Goal: Use online tool/utility: Utilize a website feature to perform a specific function

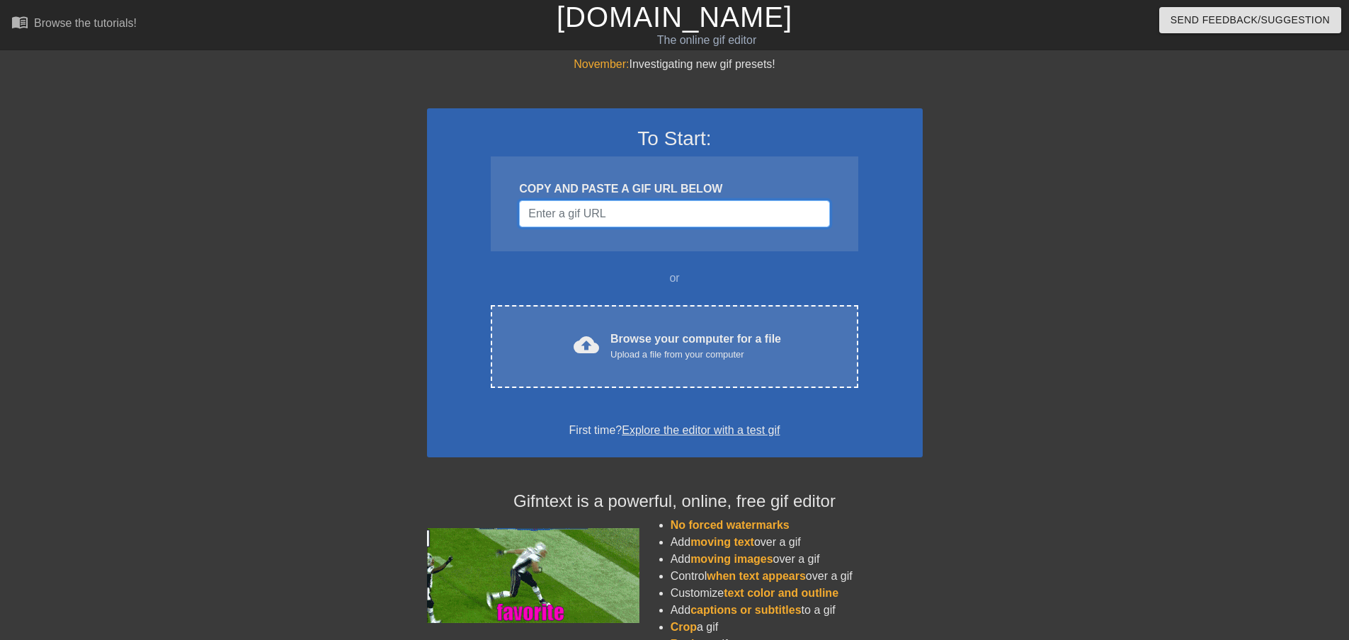
click at [610, 213] on input "Username" at bounding box center [674, 213] width 310 height 27
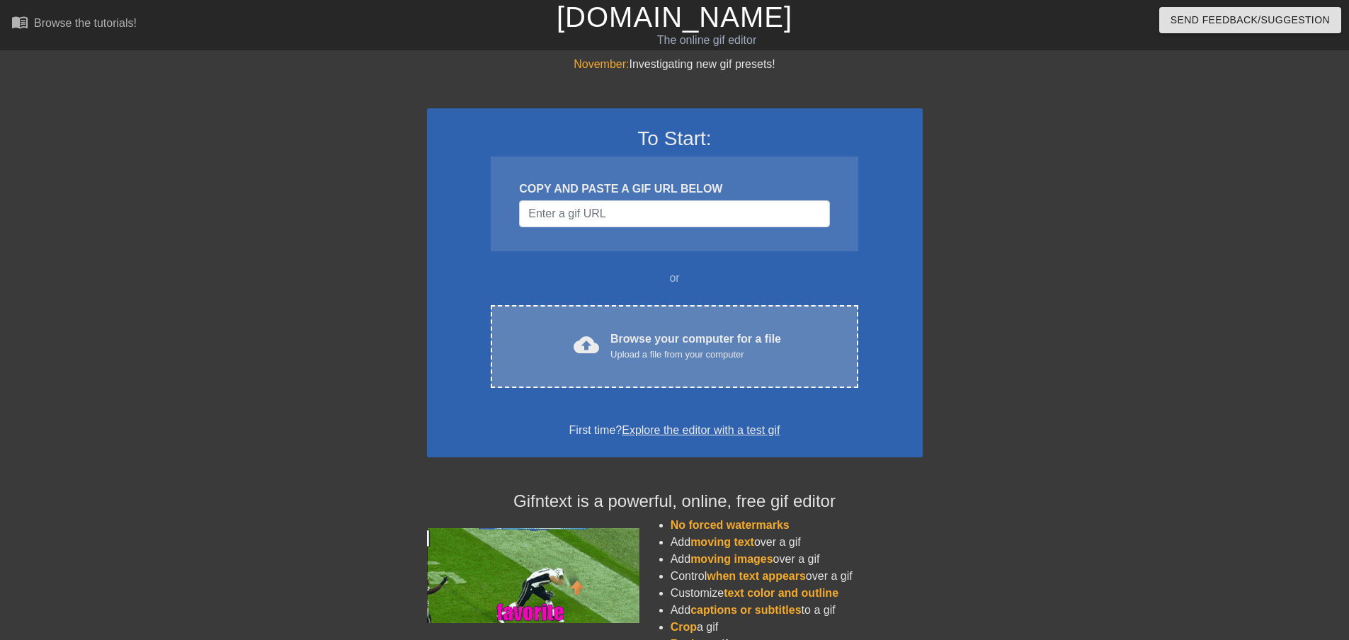
click at [679, 354] on div "Upload a file from your computer" at bounding box center [696, 355] width 171 height 14
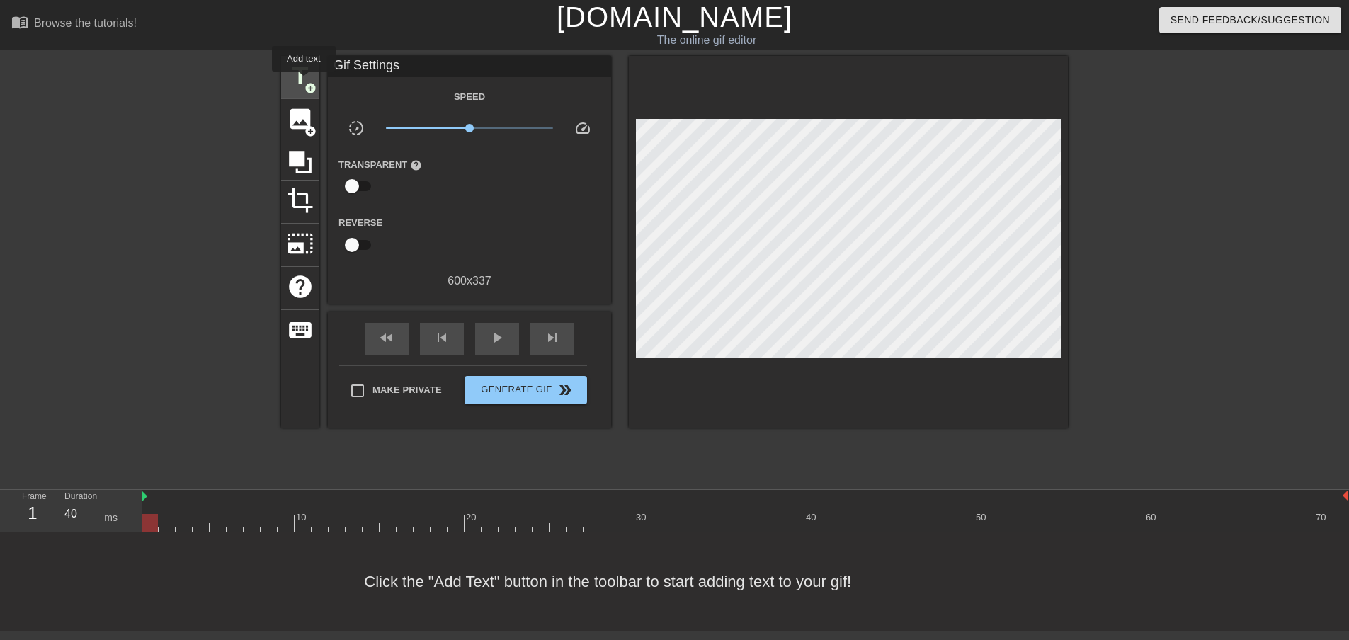
click at [304, 81] on span "title" at bounding box center [300, 75] width 27 height 27
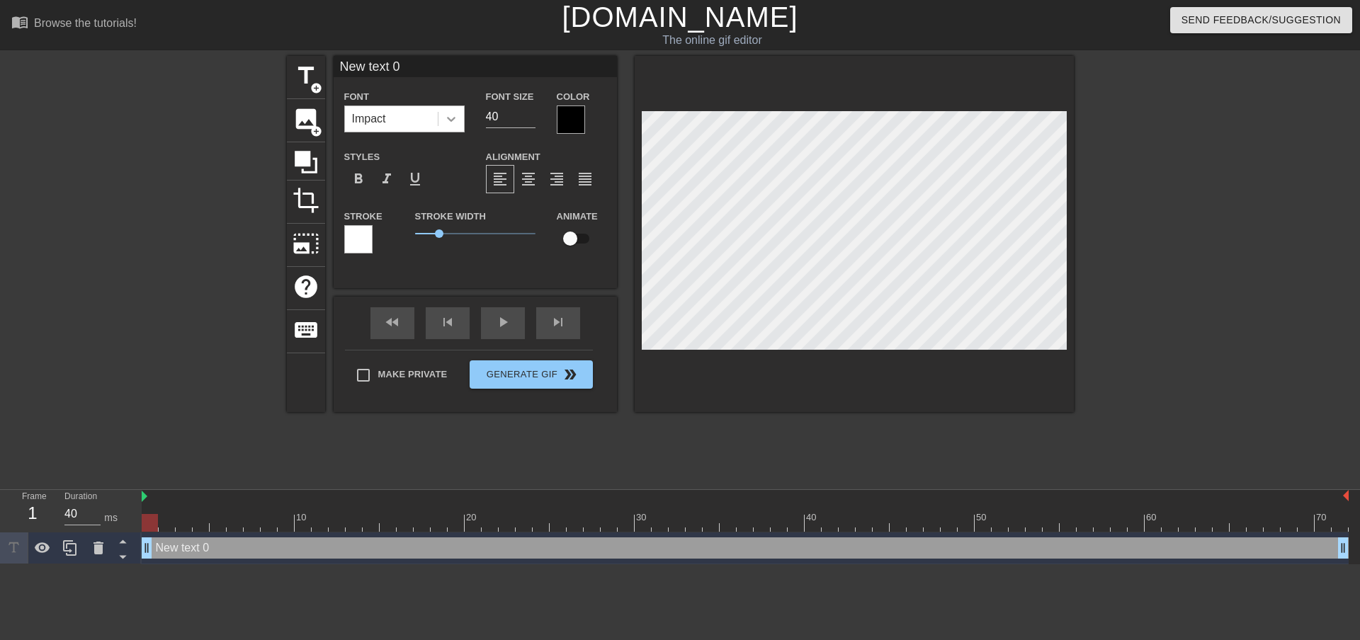
click at [453, 118] on icon at bounding box center [451, 119] width 8 height 5
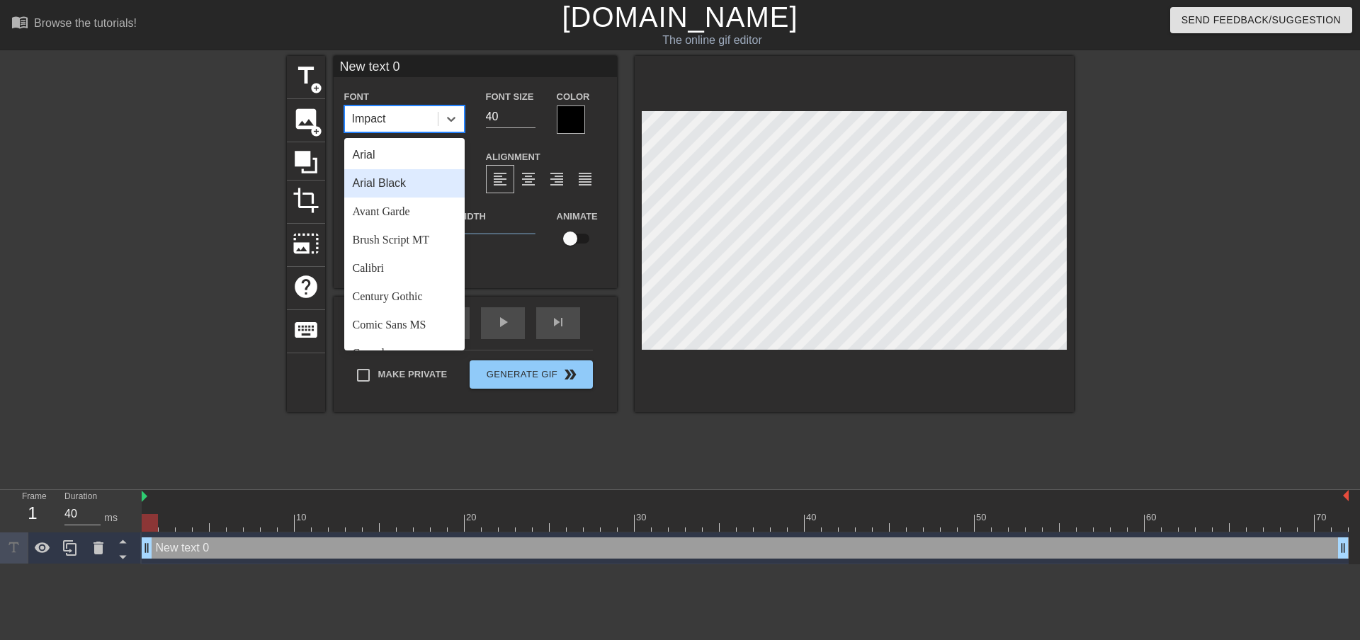
click at [519, 258] on div "Stroke Width 1" at bounding box center [475, 237] width 142 height 59
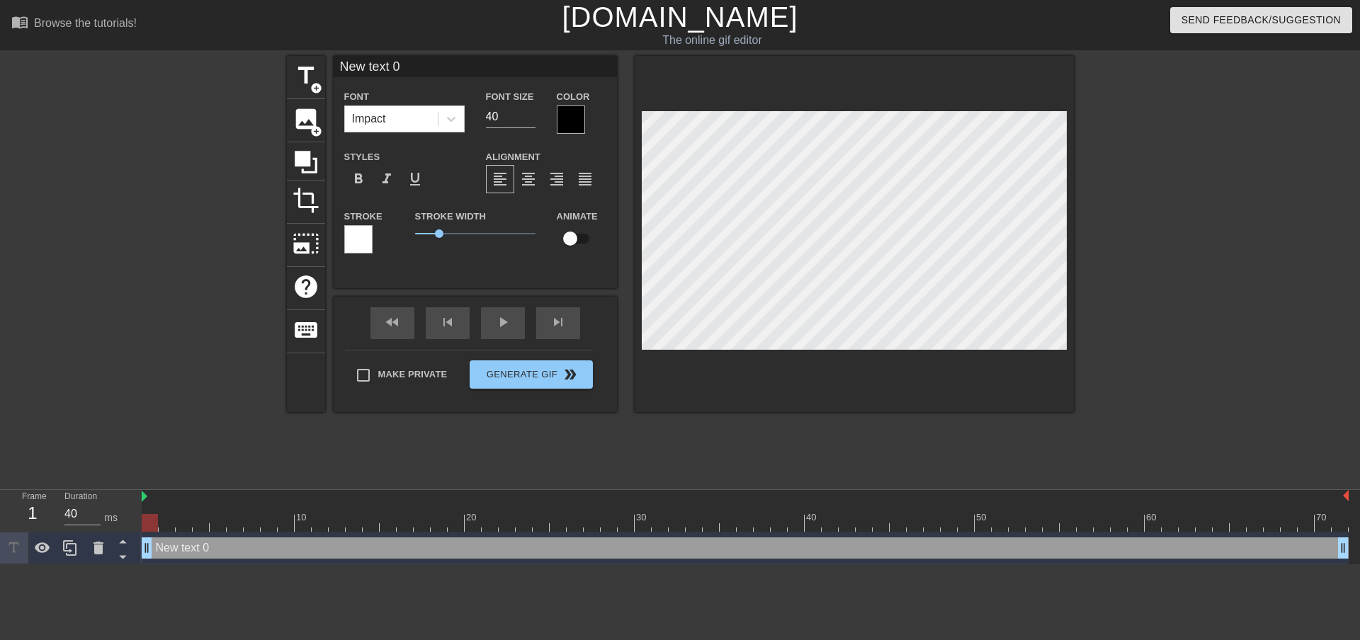
scroll to position [1, 4]
type input "P"
type textarea "P"
type input "Pa"
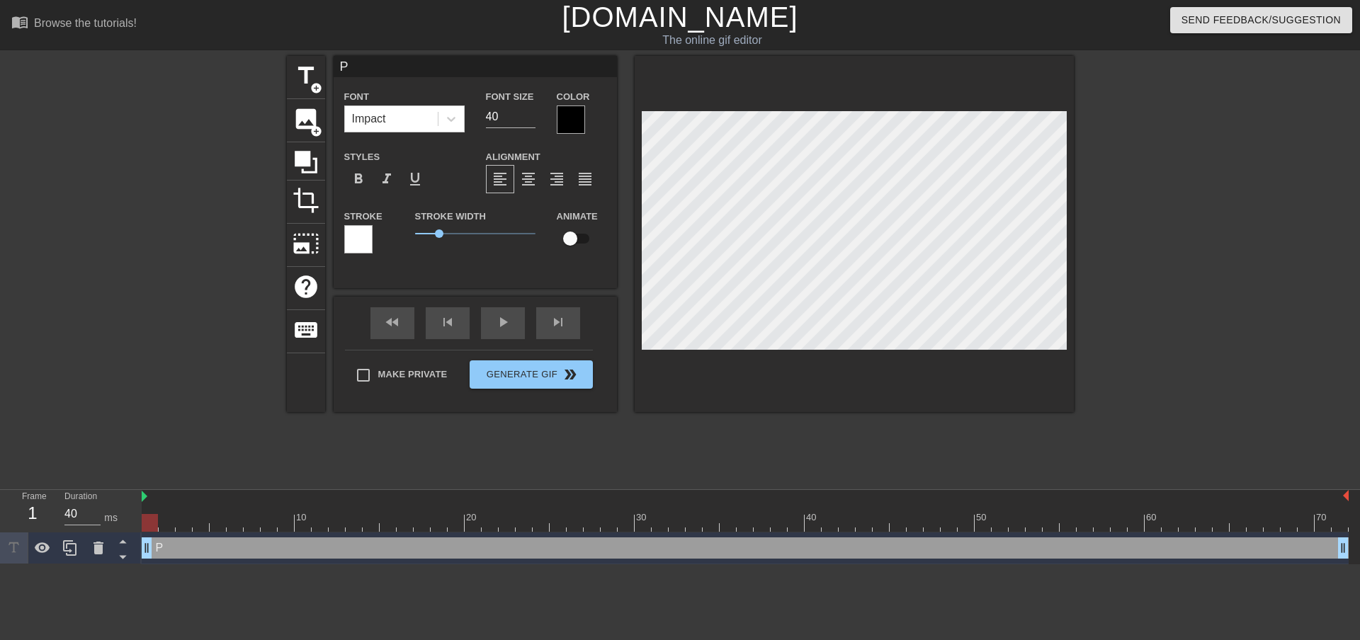
type textarea "Pa"
type input "Pan"
type textarea "Pan"
type input "Pant"
type textarea "Pant"
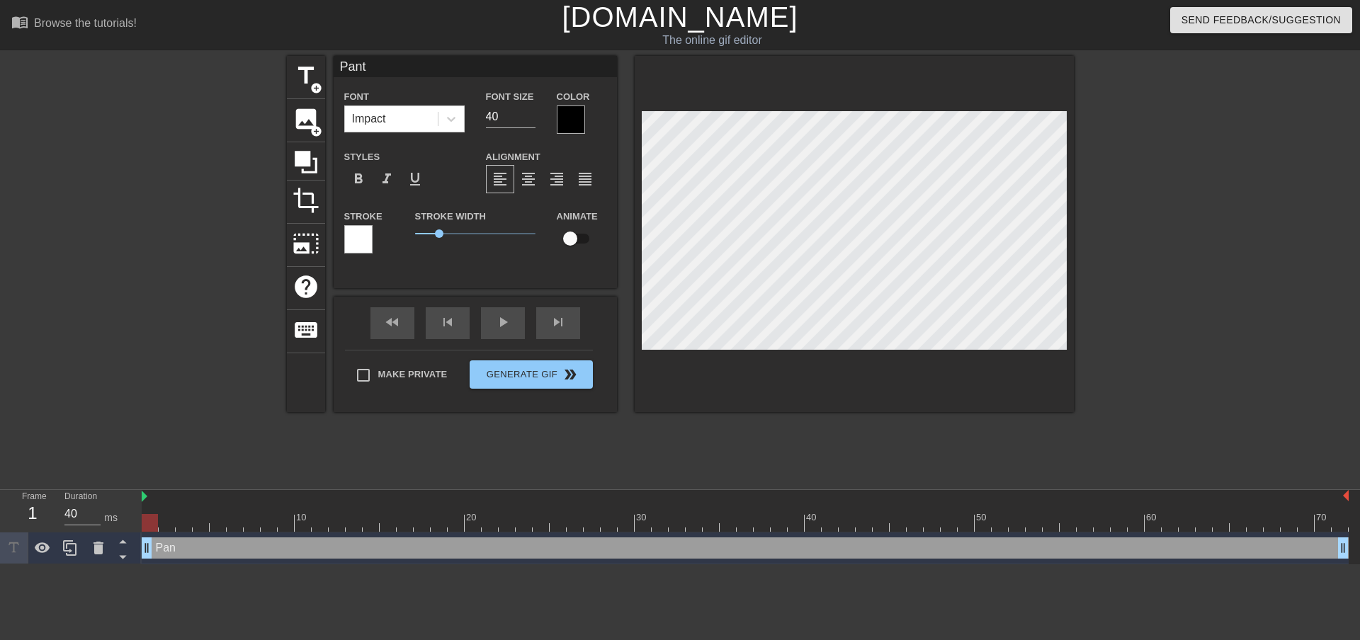
type input "Pants"
type textarea "Pants"
type input "Pants:"
type textarea "Pants:"
type input "Pants:"
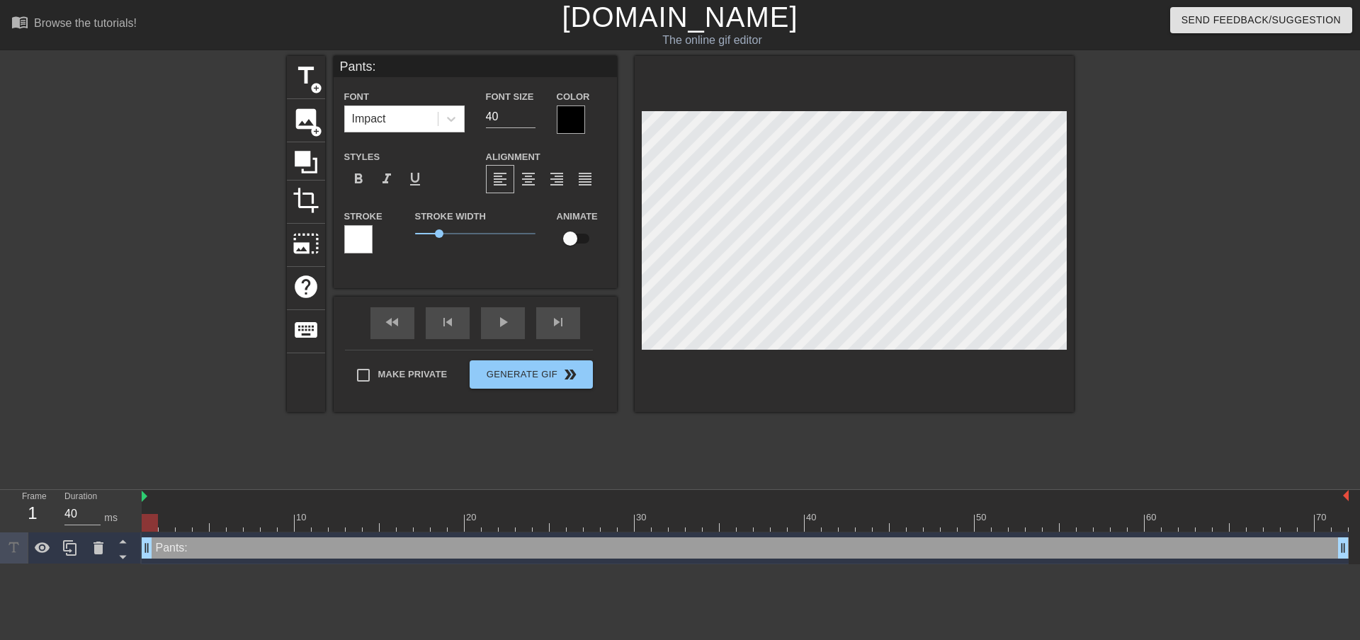
type textarea "Pants:"
type input "Pants: A"
type textarea "Pants: A"
type input "Pants: AL"
type textarea "Pants: AL"
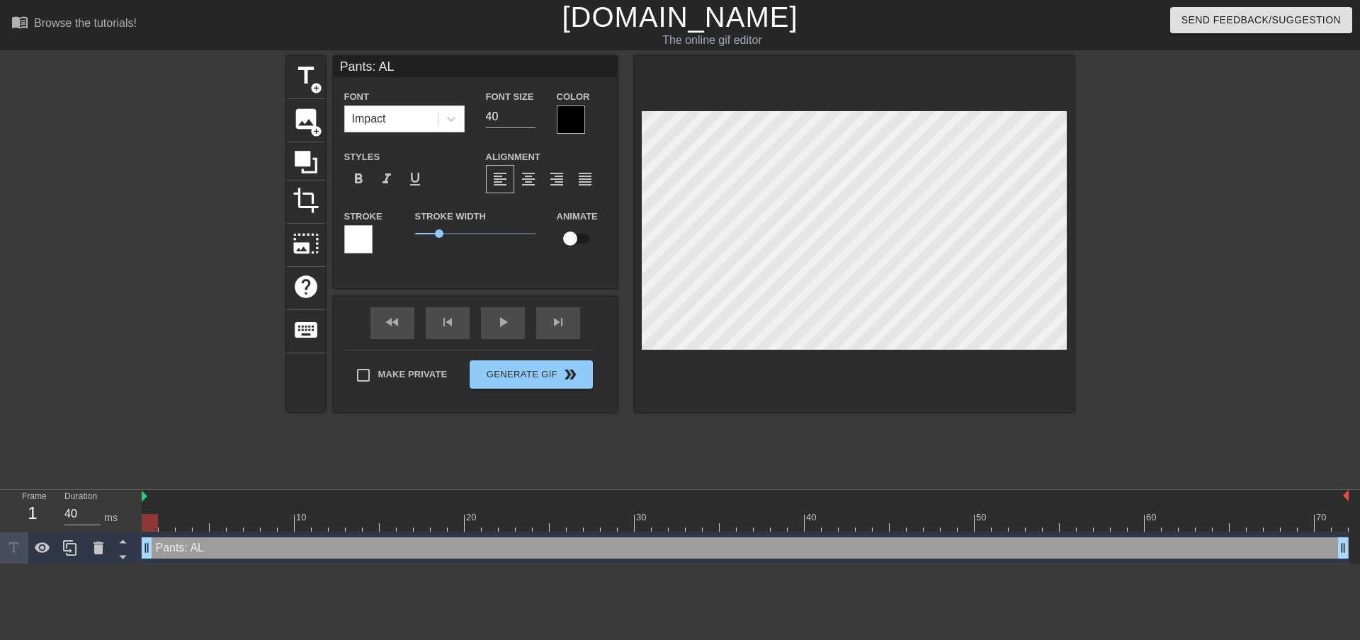
type input "Pants: ALl"
type textarea "Pants: ALl"
type input "Pants: ALl"
type textarea "Pants: ALl"
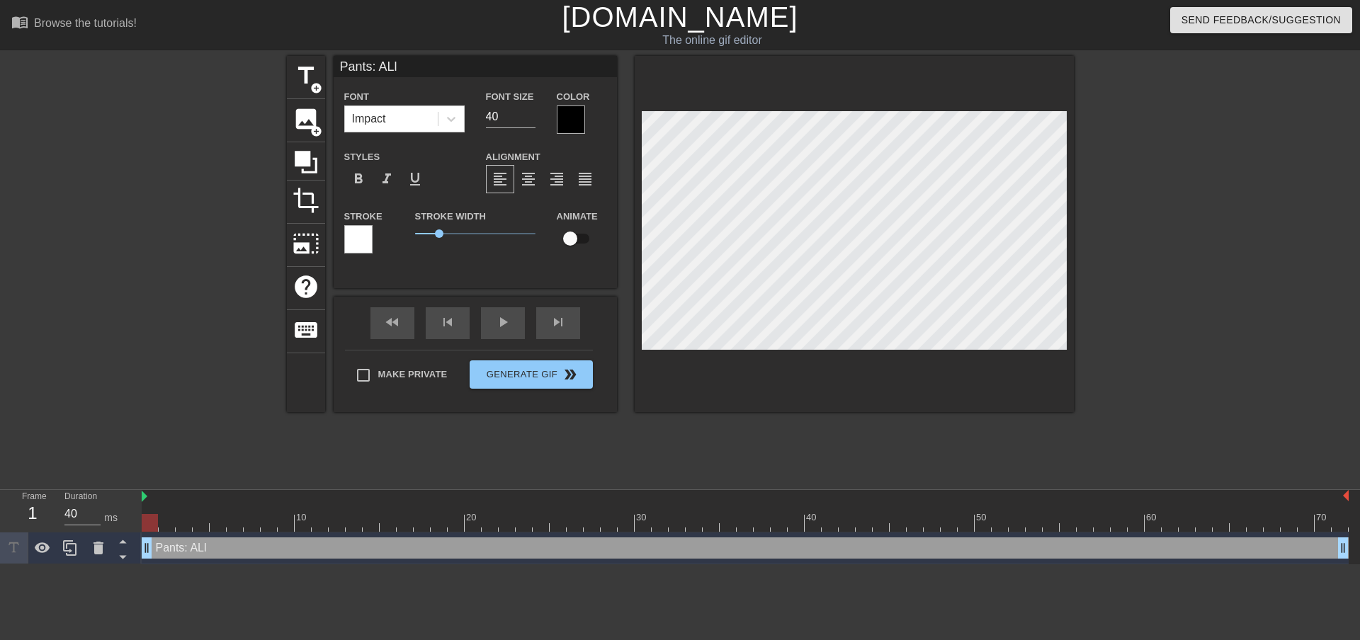
type input "Pants: ALl"
type textarea "Pants: ALl"
type input "Pants: AL"
type textarea "Pants: AL"
type input "Pants: A"
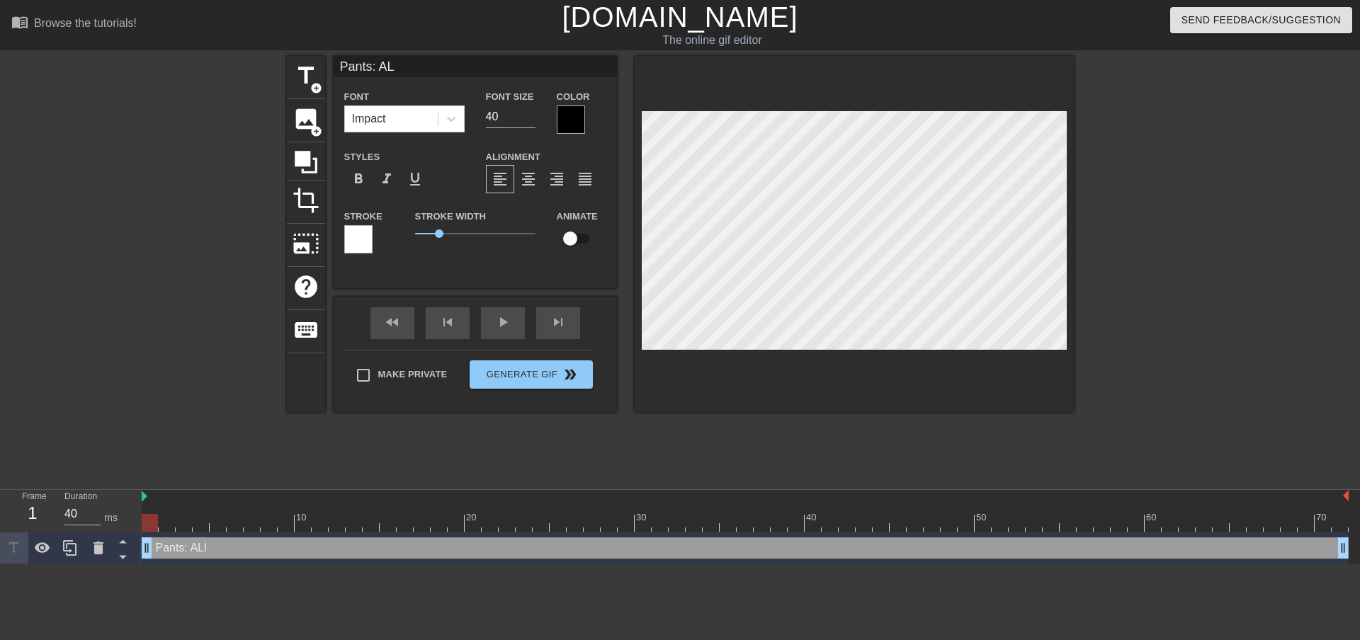
type textarea "Pants: A"
type input "Pants:"
type textarea "Pants:"
type input "P"
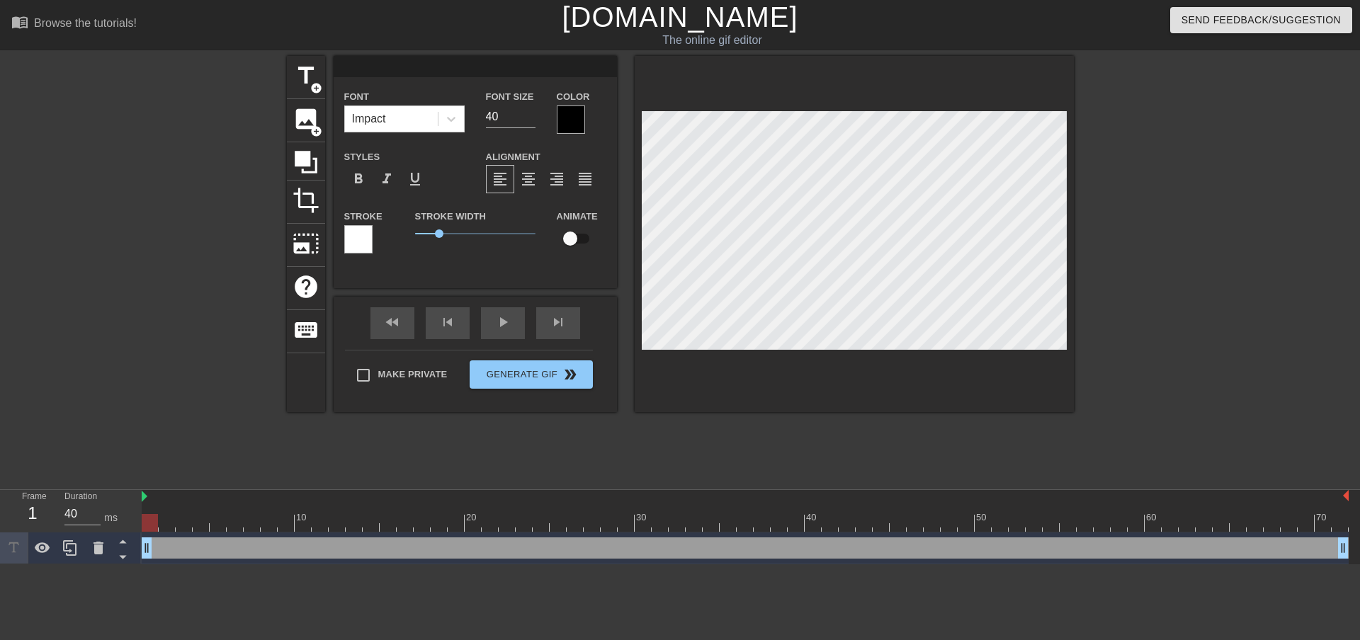
type textarea "P"
type input "PA"
type textarea "PA"
type input "PAN"
type textarea "PAN"
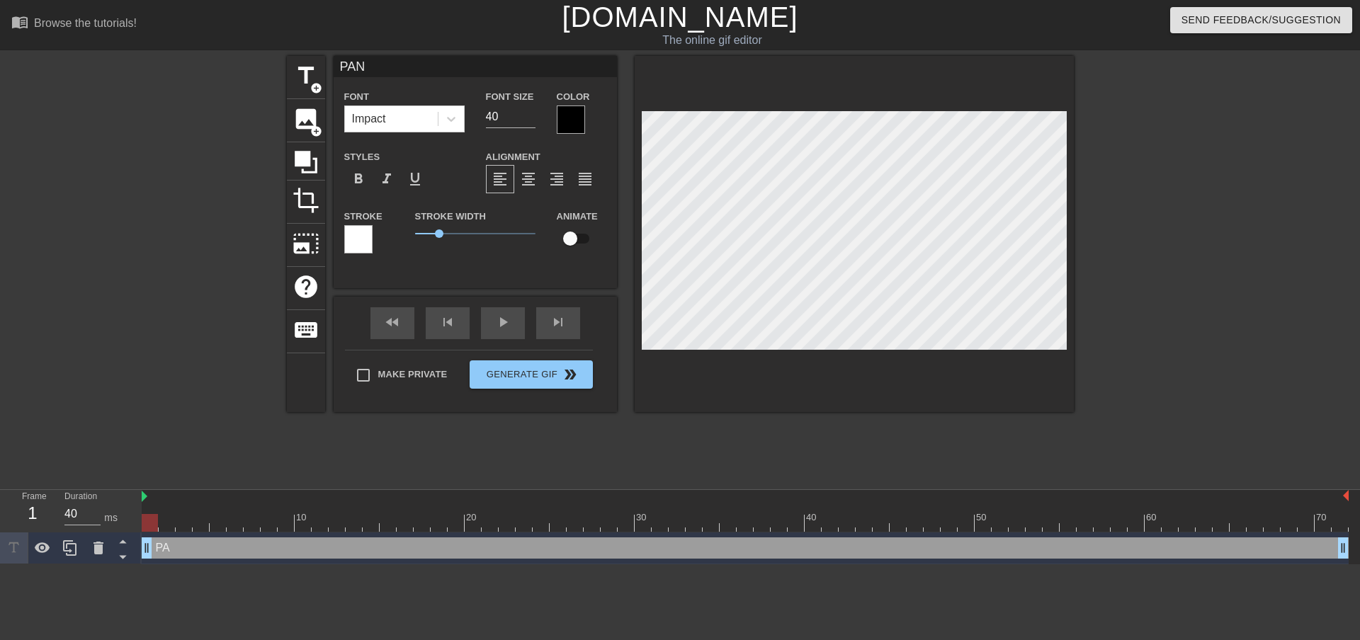
type input "PANT"
type textarea "PANT"
type input "PANTS"
type textarea "PANTS"
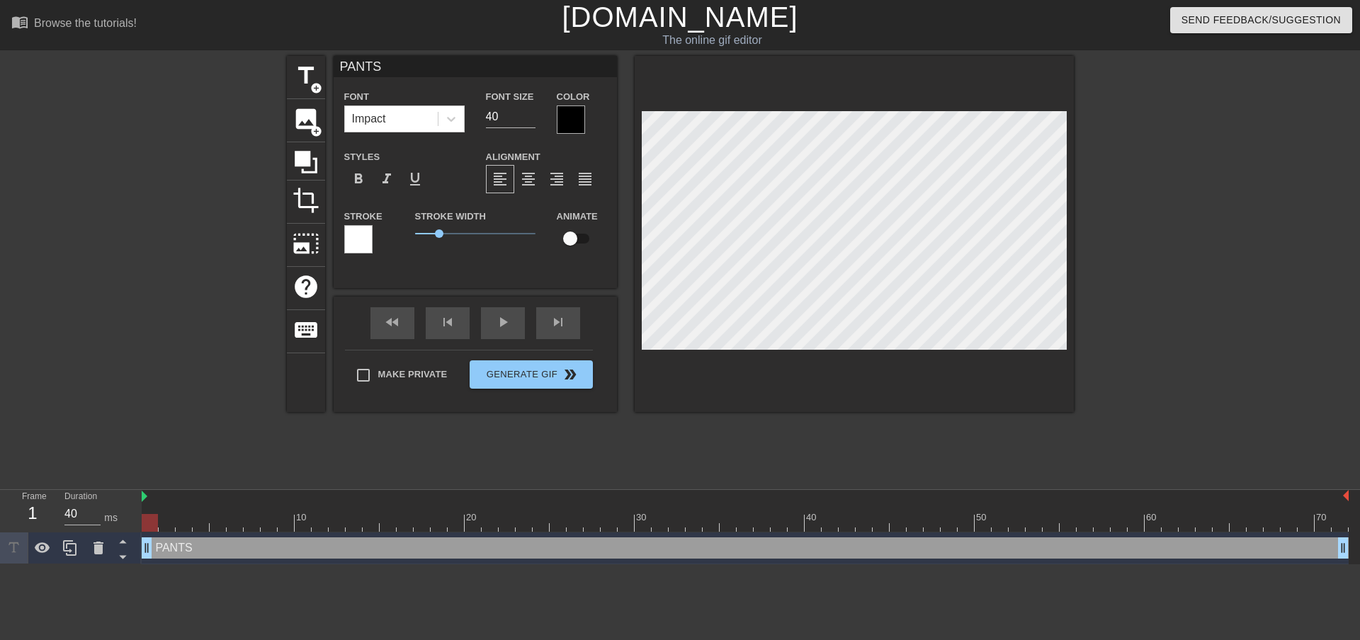
type input "PANTS:"
type textarea "PANTS:"
type input "PANTS:"
type textarea "PANTS:"
type input "PANTS: A"
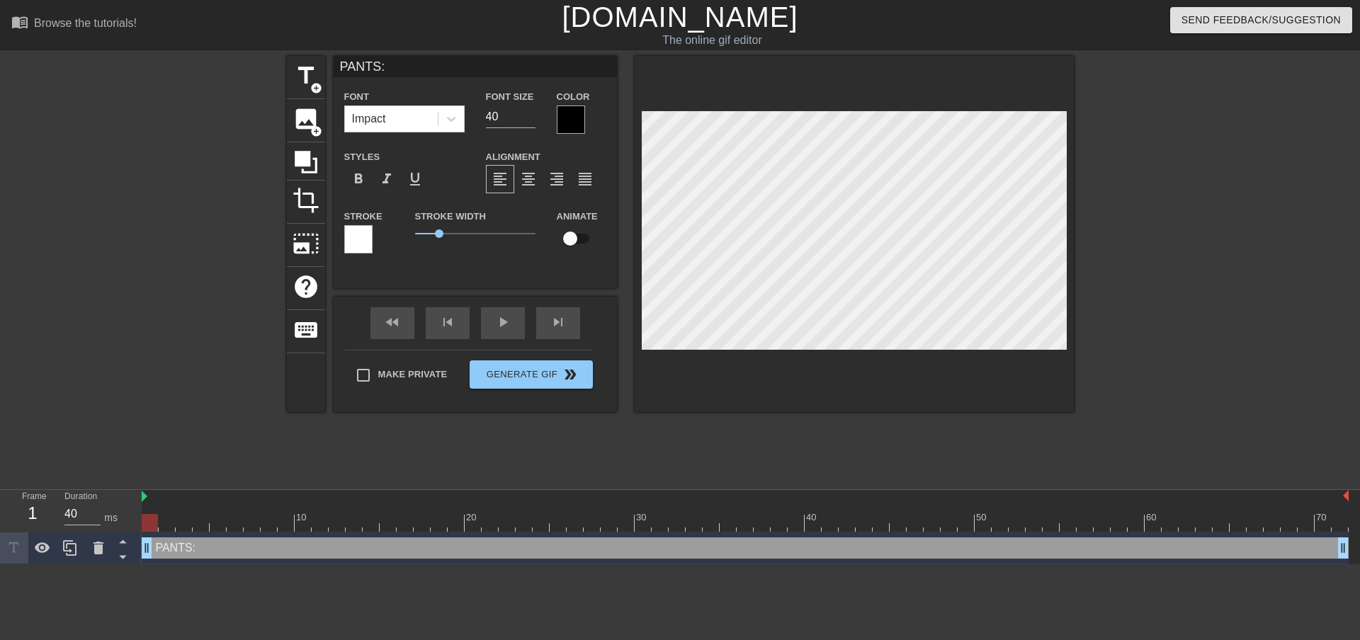
type textarea "PANTS: A"
type input "PANTS: AL"
type textarea "PANTS: AL"
type input "PANTS: ALL"
type textarea "PANTS: ALL"
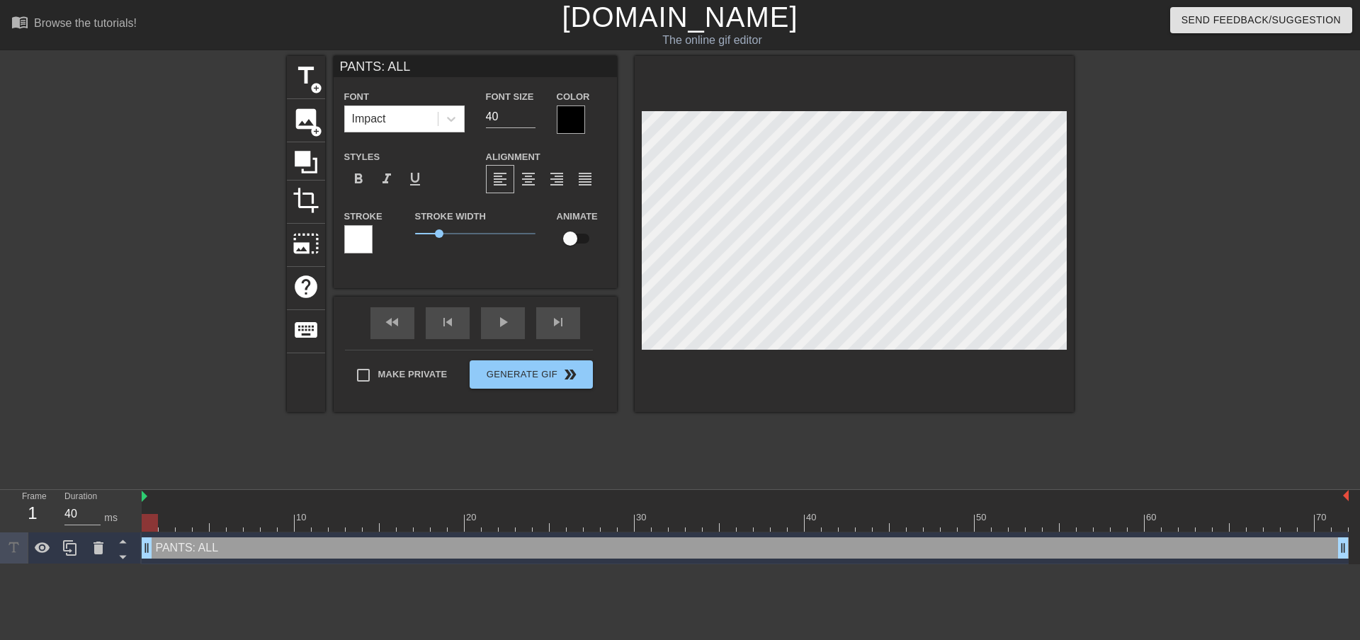
type input "PANTS: ALL"
type textarea "PANTS: ALL"
type input "PANTS: ALL Y"
type textarea "PANTS: ALL Y"
type input "PANTS: ALL YO"
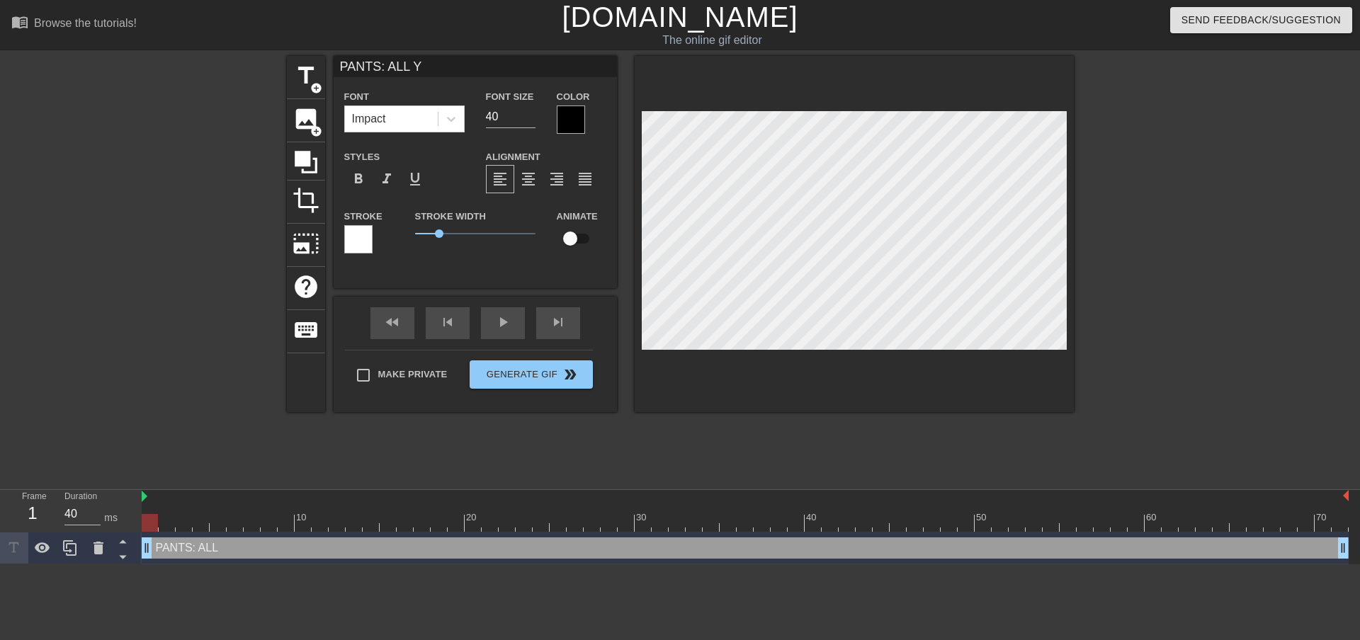
type textarea "PANTS: ALL YO"
type input "PANTS: ALL YOU"
type textarea "PANTS: ALL YOU"
type input "PANTS: ALL YOUR"
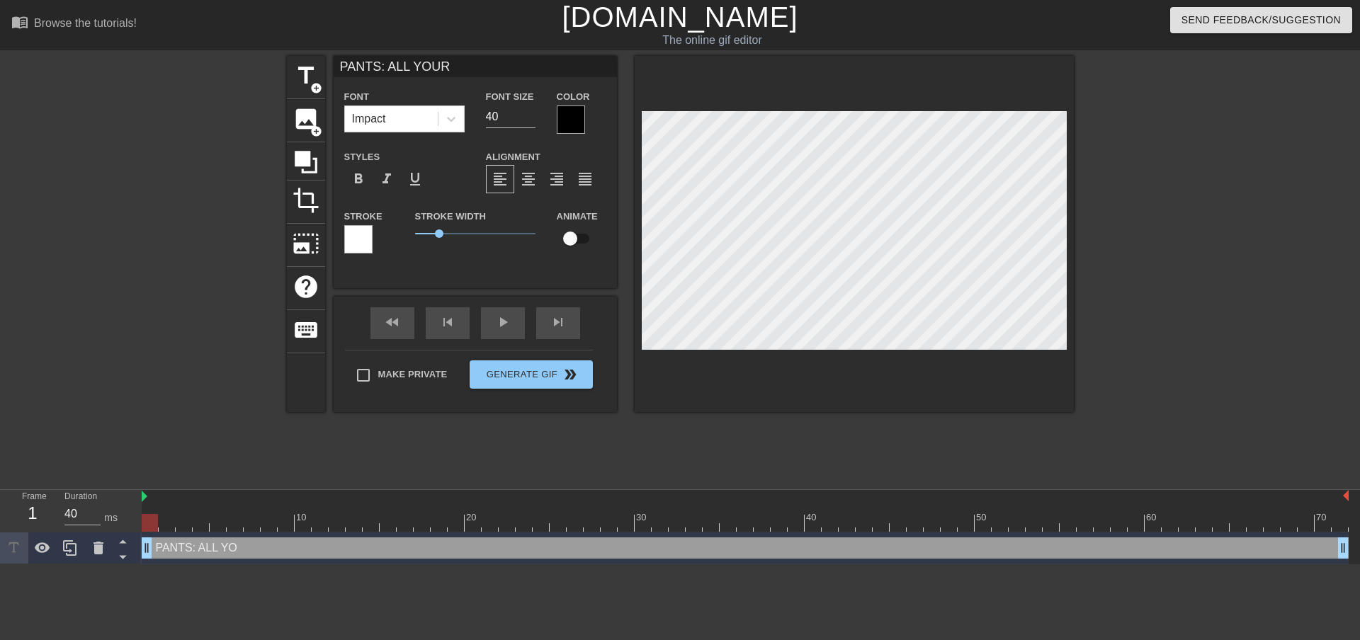
type textarea "PANTS: ALL YOUR"
type input "PANTS: ALL YOUR"
type textarea "PANTS: ALL YOUR"
type input "PANTS: ALL YOUR B"
type textarea "PANTS: ALL YOUR B"
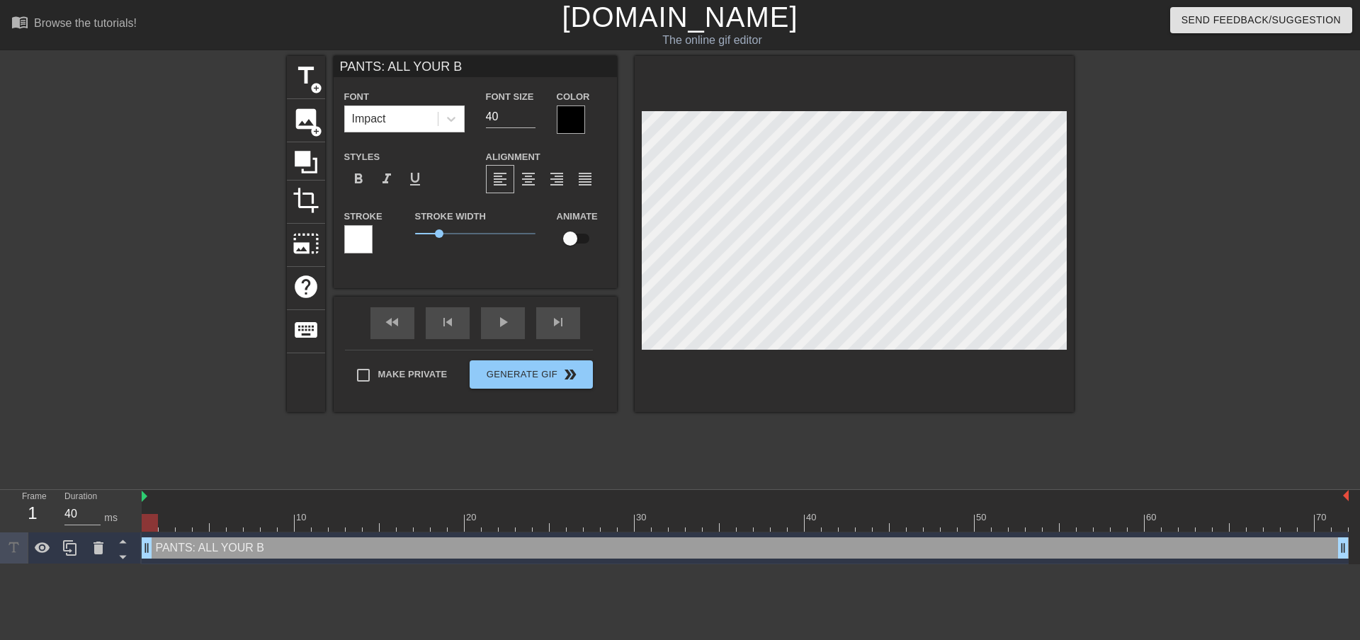
type input "PANTS: ALL YOUR BO"
type textarea "PANTS: ALL YOUR BO"
type input "PANTS: ALL YOUR BOT"
type textarea "PANTS: ALL YOUR BOT"
type input "PANTS: ALL YOUR BOTS"
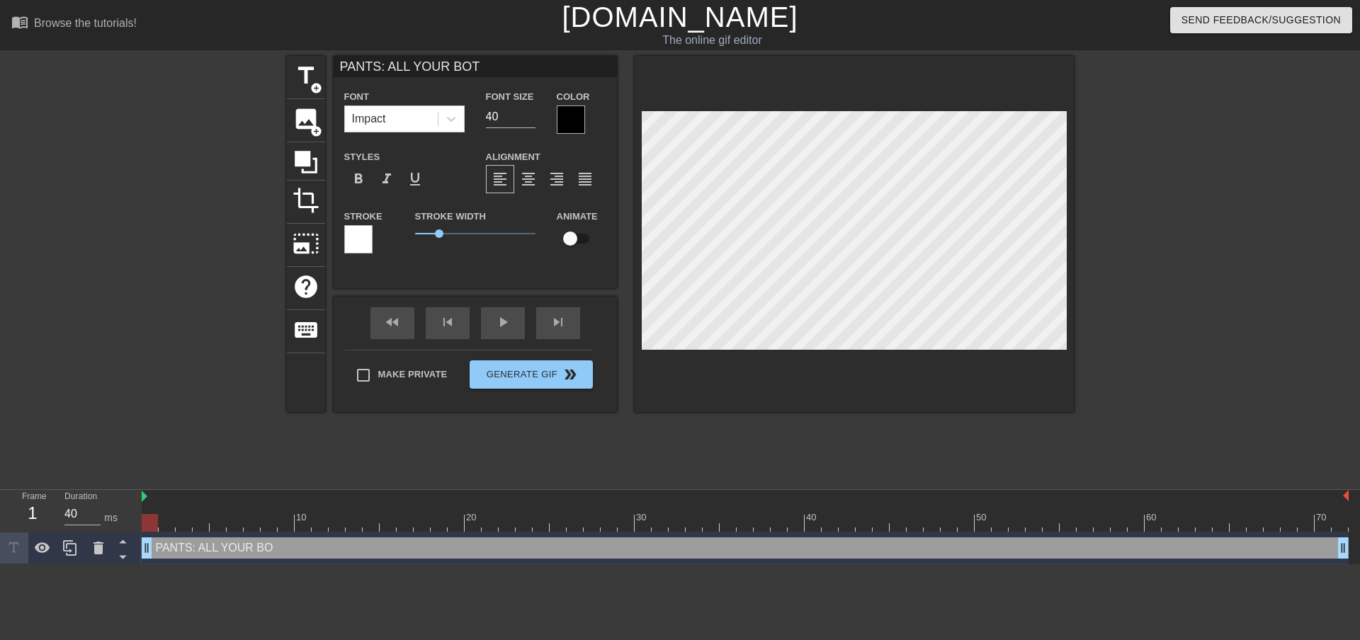
type textarea "PANTS: ALL YOUR BOTS"
type input "PANTS: ALL YOUR BOTS"
type textarea "PANTS: ALL YOUR BOTS"
type input "PANTS: ALL YOUR BOTS A"
type textarea "PANTS: ALL YOUR BOTS A"
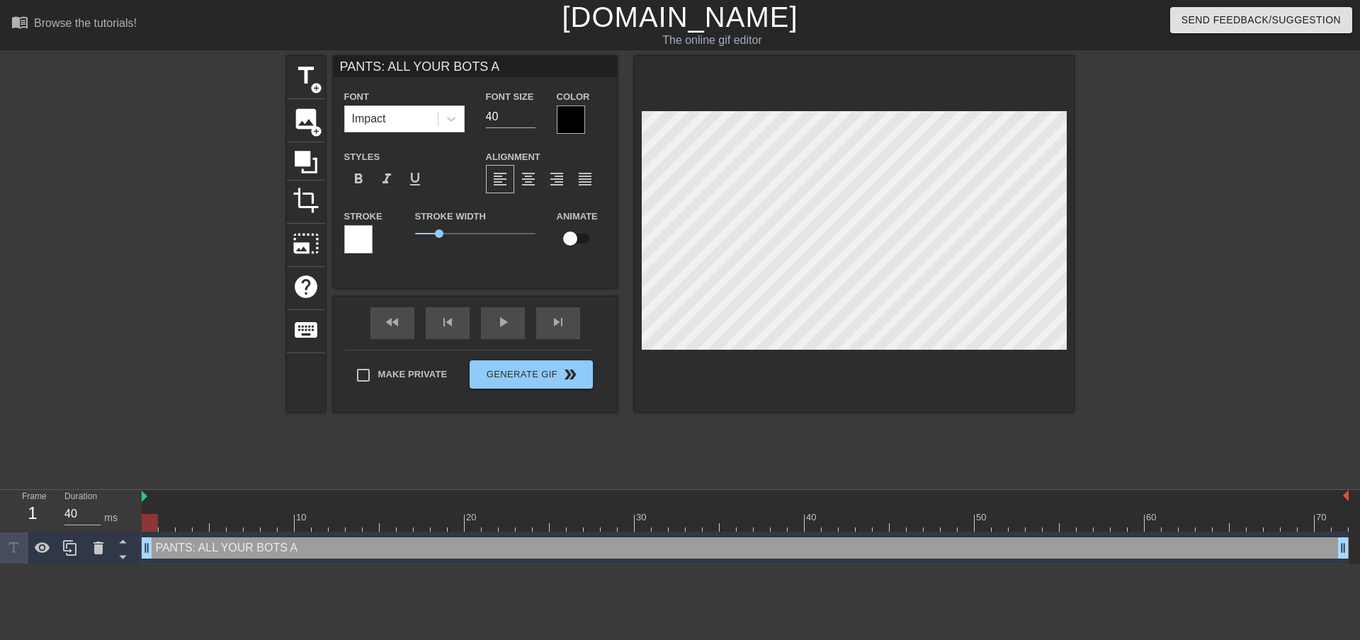
type input "PANTS: ALL YOUR BOTS AR"
type textarea "PANTS: ALL YOUR BOTS ARW"
type input "PANTS: ALL YOUR BOTS ARWE"
type textarea "PANTS: ALL YOUR BOTS ARWE"
type input "PANTS: ALL YOUR BOTS ARWE"
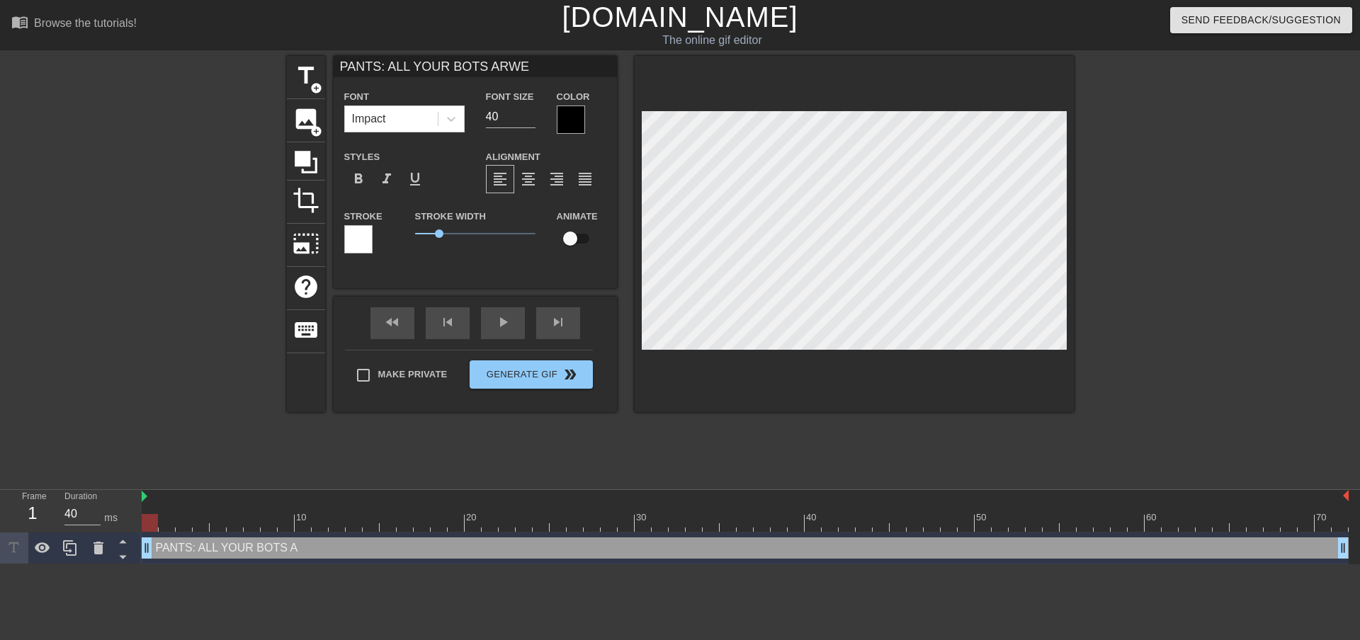
type textarea "PANTS: ALL YOUR BOTS ARWE"
type input "PANTS: ALL YOUR BOTS ARWE"
type textarea "PANTS: ALL YOUR BOTS ARWE"
type input "PANTS: ALL YOUR BOTS ARW"
type textarea "PANTS: ALL YOUR BOTS ARW"
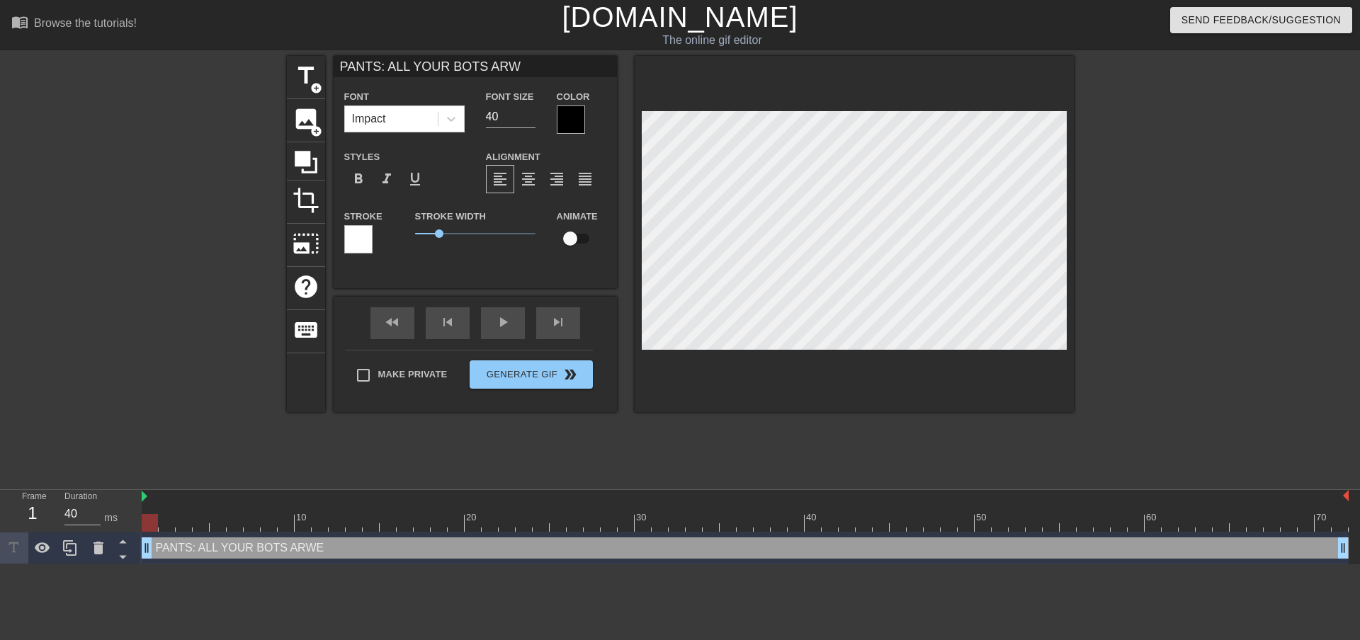
type input "PANTS: ALL YOUR BOTS AR"
type textarea "PANTS: ALL YOUR BOTS AR"
type input "PANTS: ALL YOUR BOTS ARE"
type textarea "PANTS: ALL YOUR BOTS ARE"
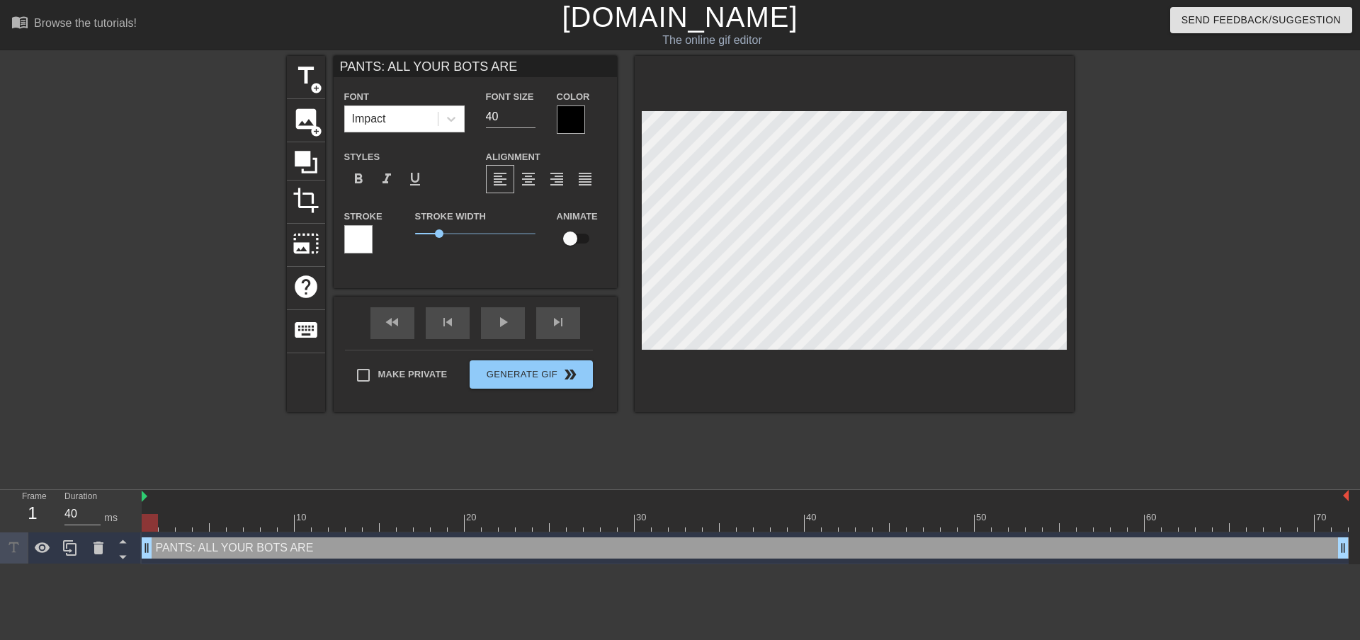
type input "PANTS: ALL YOUR BOTS ARE"
type textarea "PANTS: ALL YOUR BOTS ARE"
type input "PANTS: ALL YOUR BOTS ARE B"
type textarea "PANTS: ALL YOUR BOTS ARE B"
type input "PANTS: ALL YOUR BOTS ARE BE"
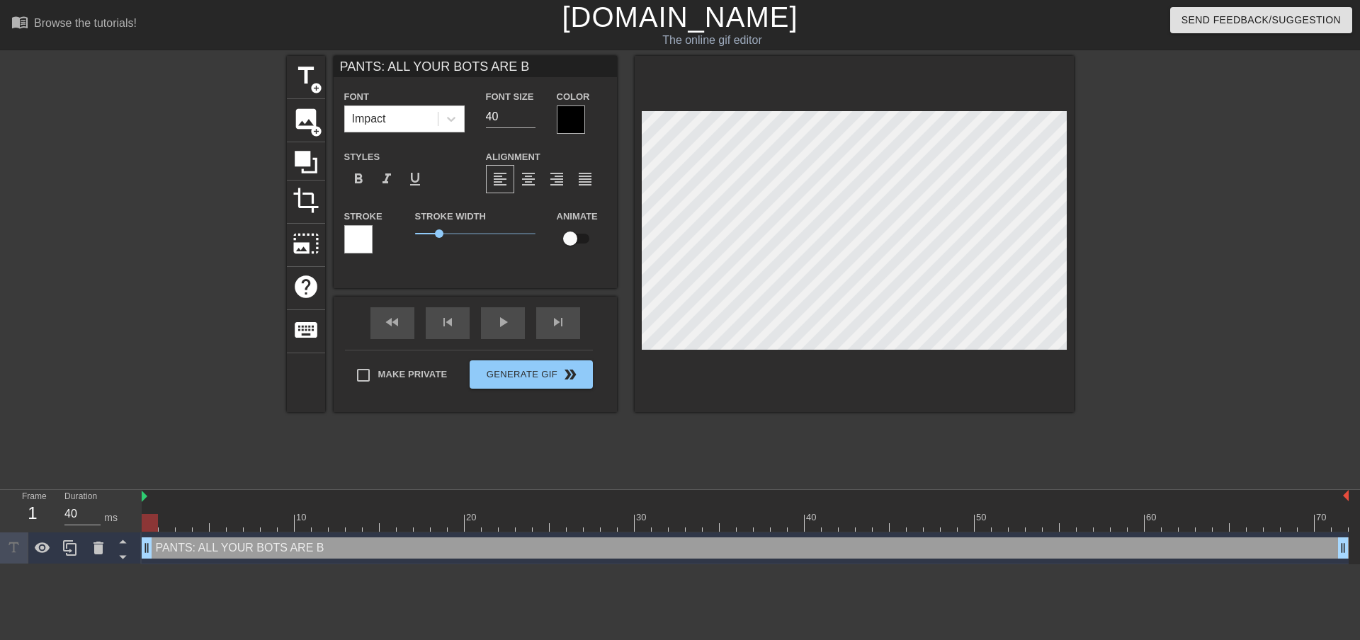
type textarea "PANTS: ALL YOUR BOTS ARE BE"
type input "PANTS: ALL YOUR BOTS ARE BEL"
type textarea "PANTS: ALL YOUR BOTS ARE BEL"
type input "PANTS: ALL YOUR BOTS ARE BELO"
type textarea "PANTS: ALL YOUR BOTS ARE BELO"
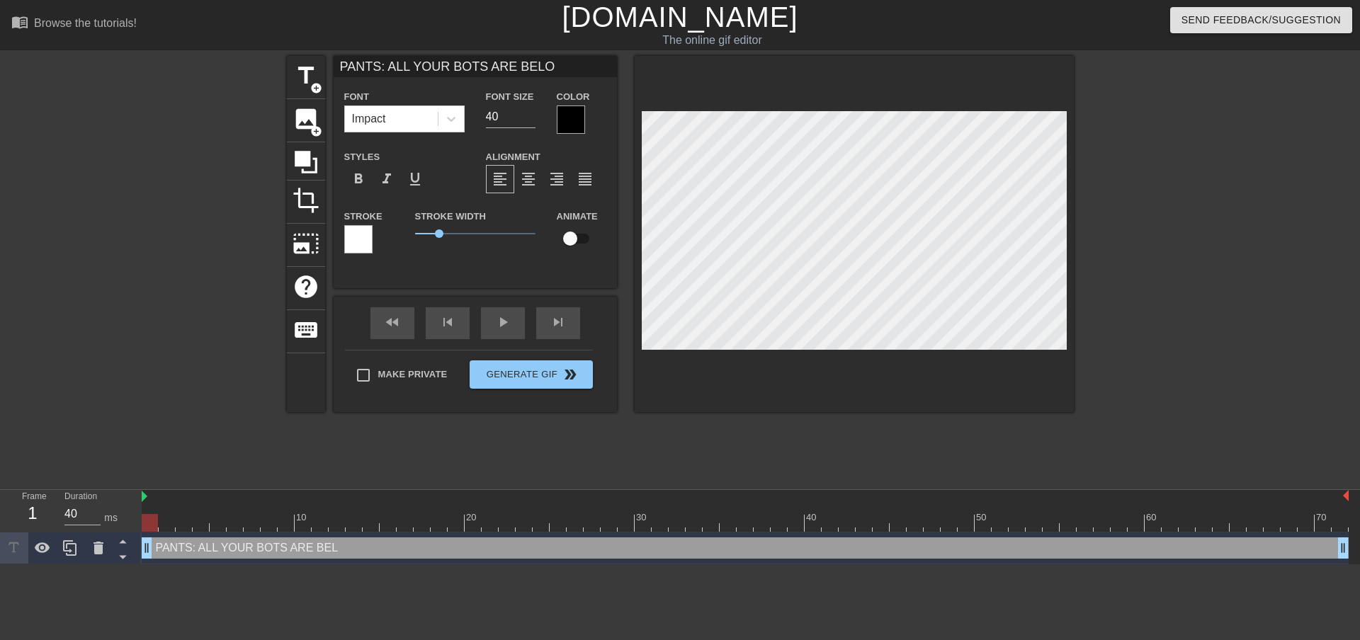
type input "PANTS: ALL YOUR BOTS ARE BELON"
type textarea "PANTS: ALL YOUR BOTS ARE BELON"
type input "PANTS: ALL YOUR BOTS ARE BELONG"
type textarea "PANTS: ALL YOUR BOTS ARE BELONG"
type input "PANTS: ALL YOUR BOTS ARE BELONG"
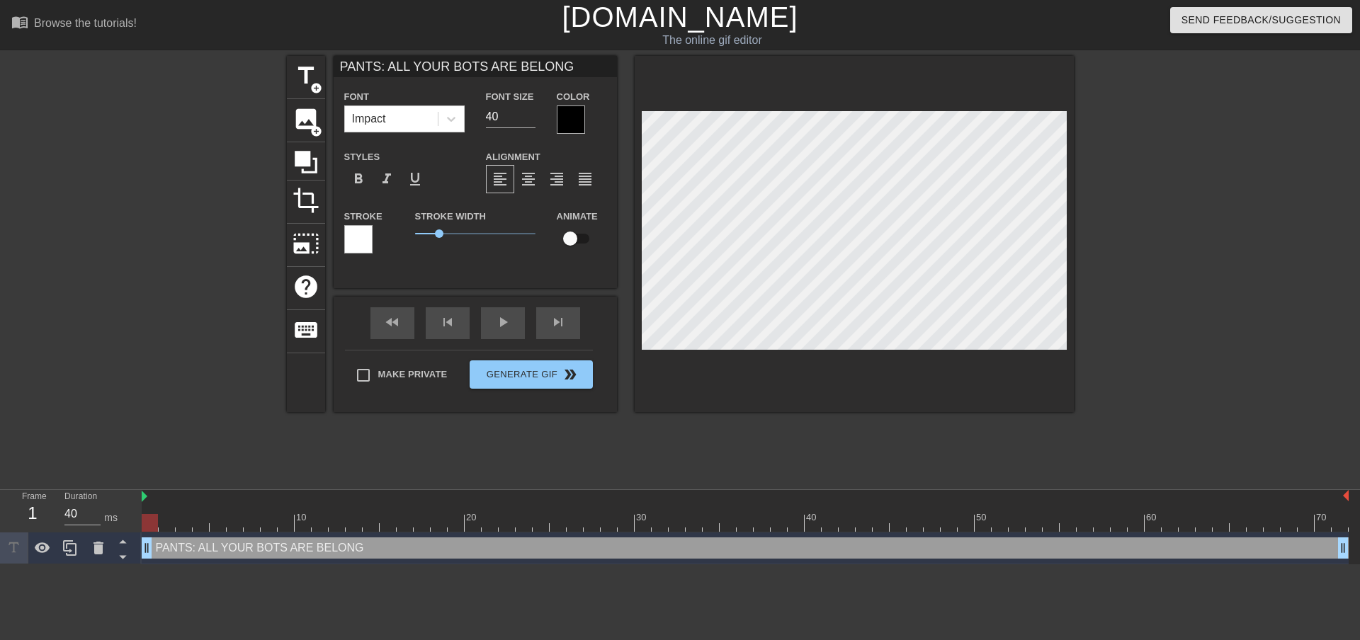
type textarea "PANTS: ALL YOUR BOTS ARE BELONG"
type input "PANTS: ALL YOUR BOTS ARE BELONG T"
type textarea "PANTS: ALL YOUR BOTS ARE BELONG T"
type input "PANTS: ALL YOUR BOTS ARE BELONG TO"
type textarea "PANTS: ALL YOUR BOTS ARE BELONG TO"
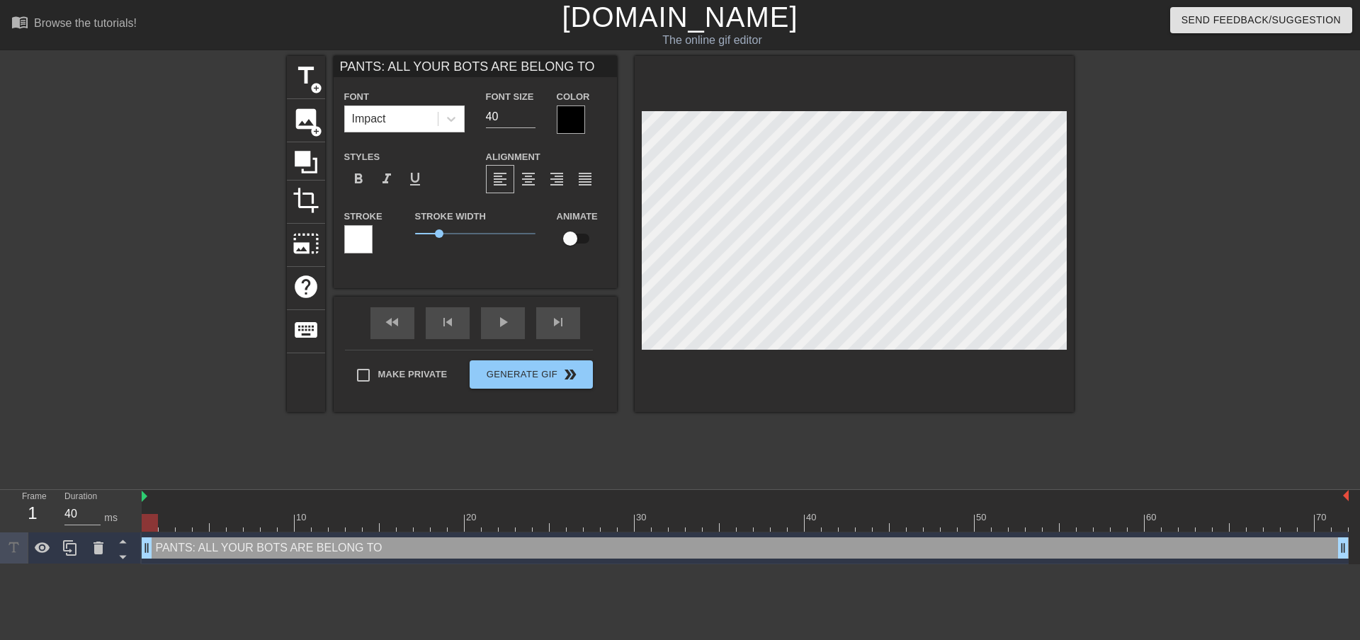
type input "PANTS: ALL YOUR BOTS ARE BELONG TO"
type textarea "PANTS: ALL YOUR BOTS ARE BELONG TO"
type input "PANTS: ALL YOUR BOTS ARE BELONG TO U"
type textarea "PANTS: ALL YOUR BOTS ARE BELONG TO U"
type input "PANTS: ALL YOUR BOTS ARE BELONG TO US"
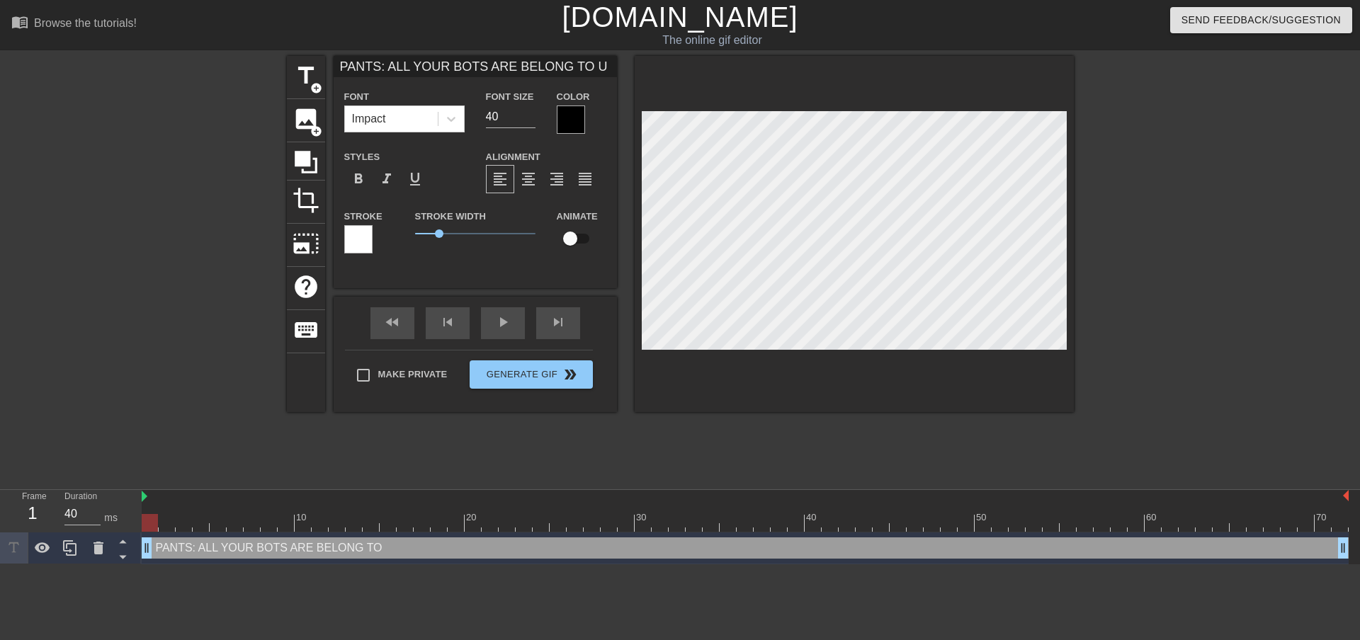
type textarea "PANTS: ALL YOUR BOTS ARE BELONG TO US"
type input "PANTS: ALL YOUR BOTS ARE BELONG TO US"
type textarea "PANTS: ALL YOUR BOTS ARE BELONG TO US"
click at [522, 115] on input "40" at bounding box center [511, 117] width 50 height 23
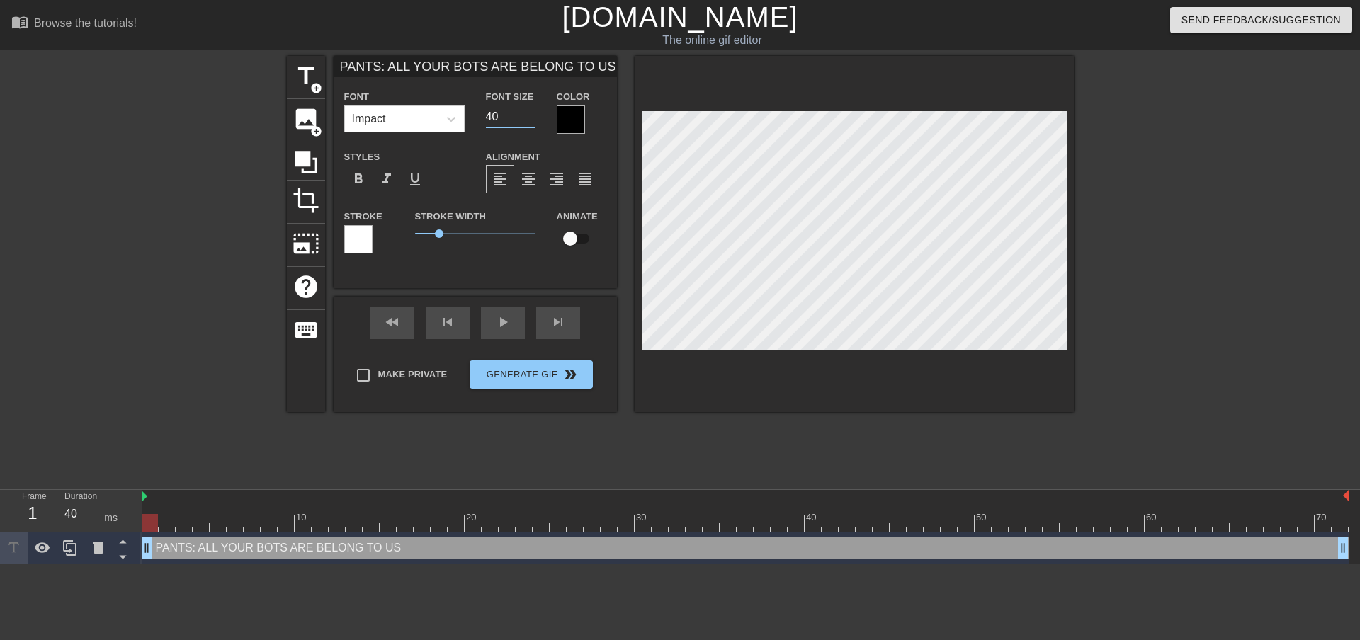
type input "4"
type input "35"
click at [1238, 269] on div at bounding box center [1197, 268] width 212 height 425
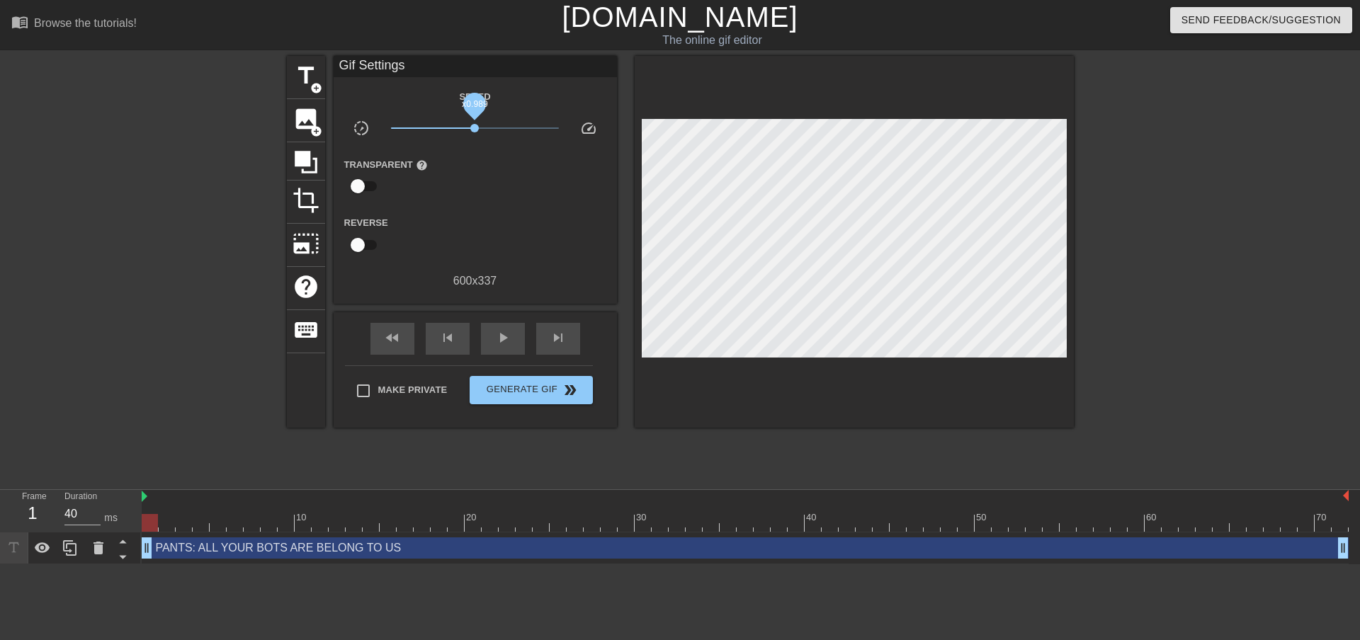
click at [475, 135] on span "x0.989" at bounding box center [475, 128] width 168 height 17
click at [309, 97] on div "title add_circle" at bounding box center [306, 77] width 38 height 43
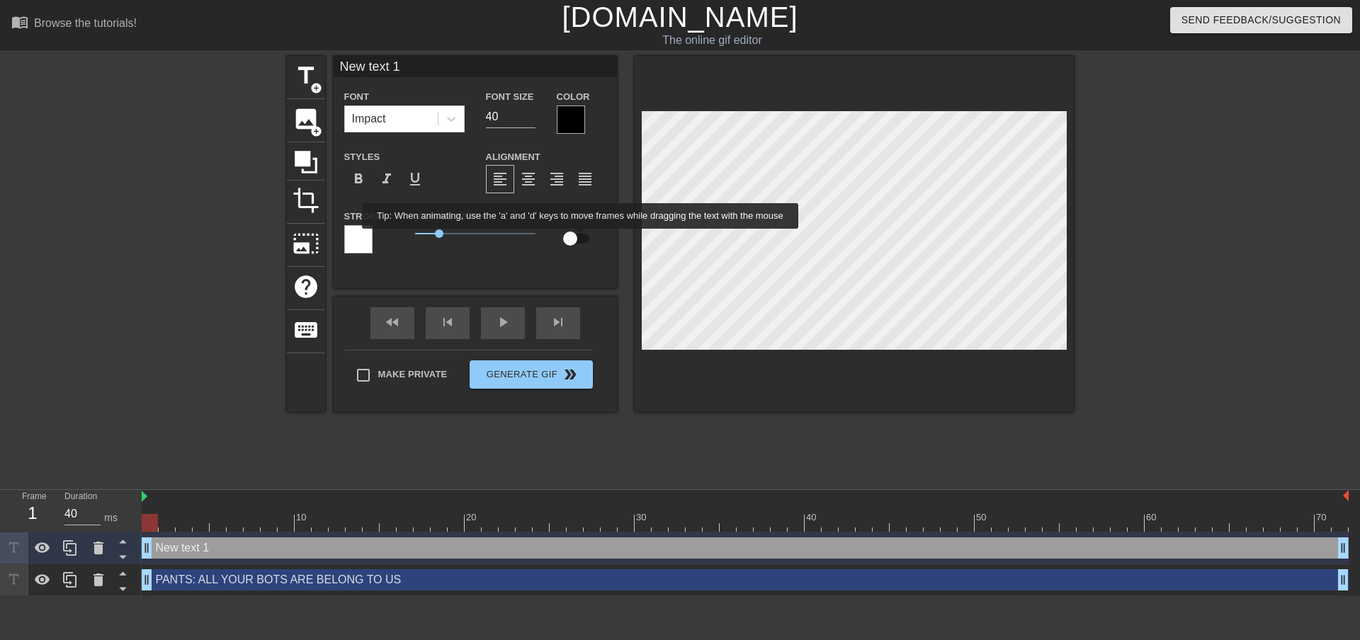
click at [576, 239] on input "checkbox" at bounding box center [570, 238] width 81 height 27
checkbox input "true"
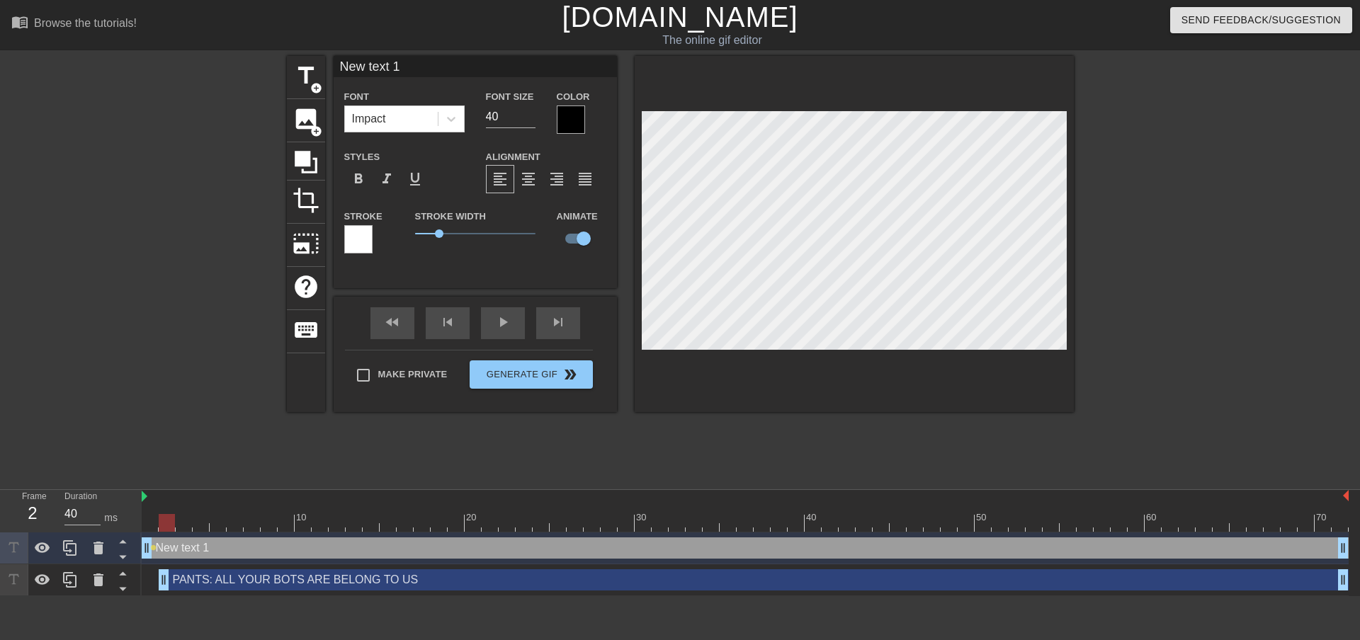
drag, startPoint x: 147, startPoint y: 583, endPoint x: 157, endPoint y: 589, distance: 12.4
click at [157, 589] on div "PANTS: ALL YOUR BOTS ARE BELONG TO US drag_handle drag_handle" at bounding box center [745, 579] width 1207 height 21
type input "New ext 1"
type textarea "New ext 1"
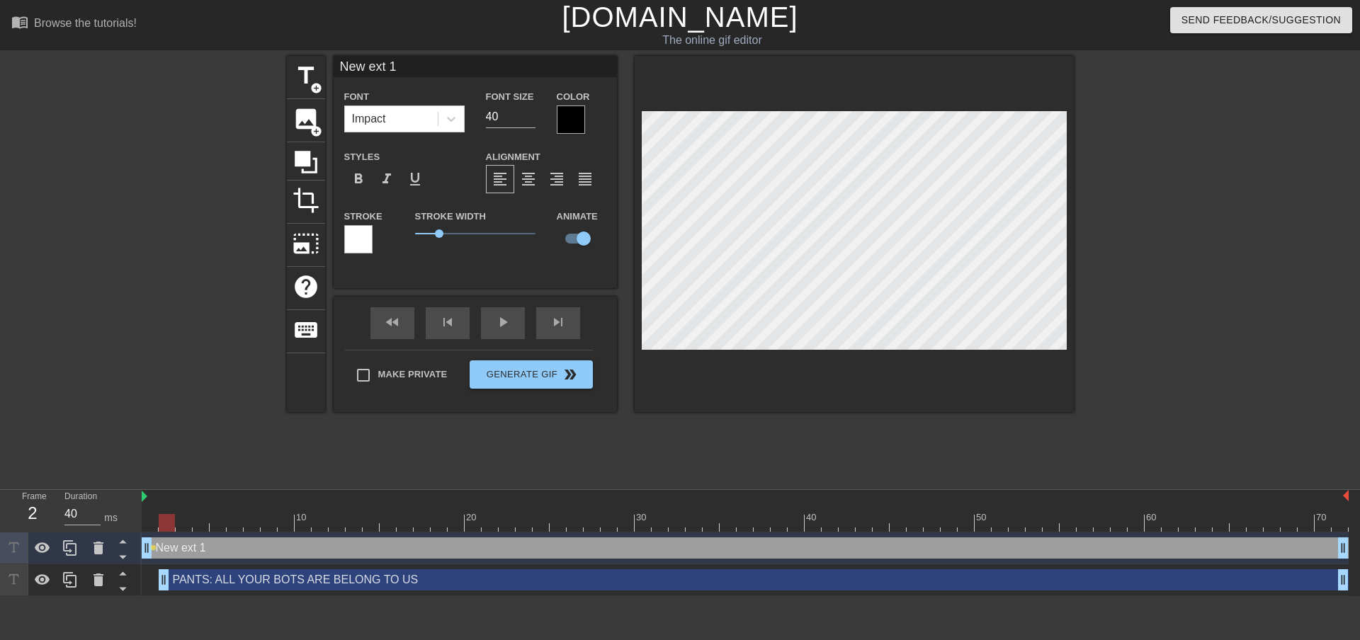
scroll to position [2, 4]
click at [99, 550] on icon at bounding box center [98, 548] width 10 height 13
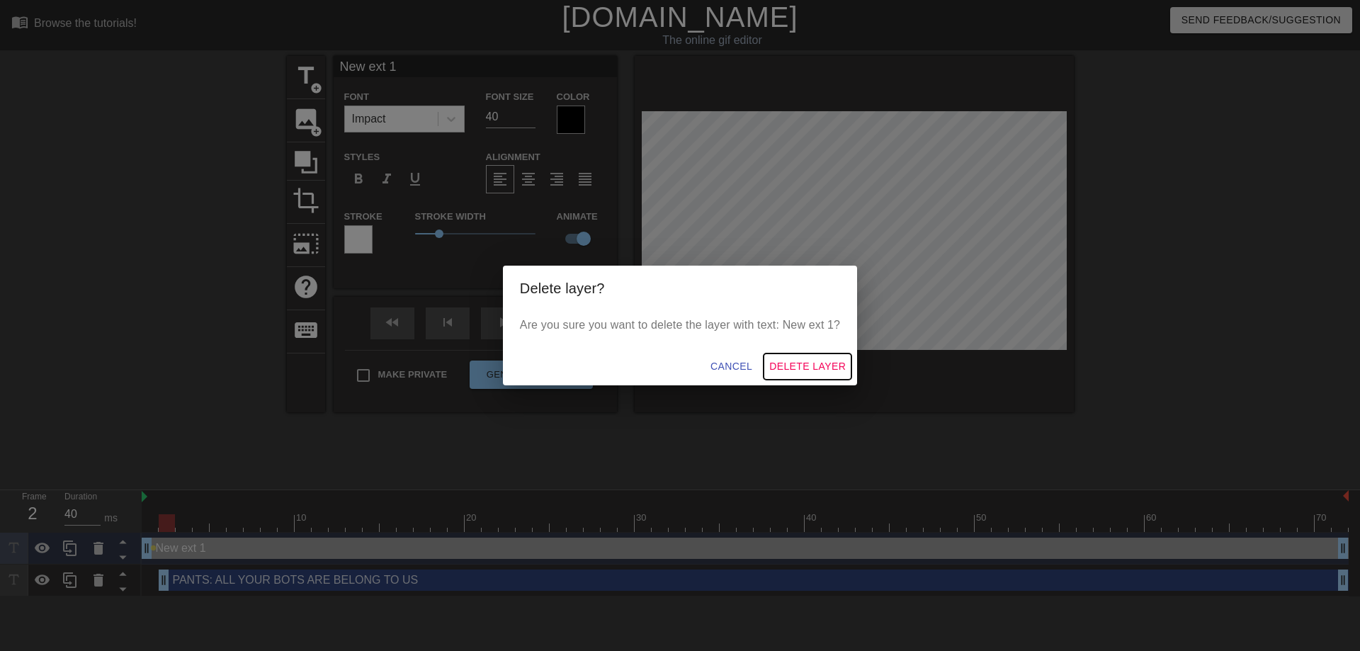
click at [815, 366] on span "Delete Layer" at bounding box center [807, 367] width 76 height 18
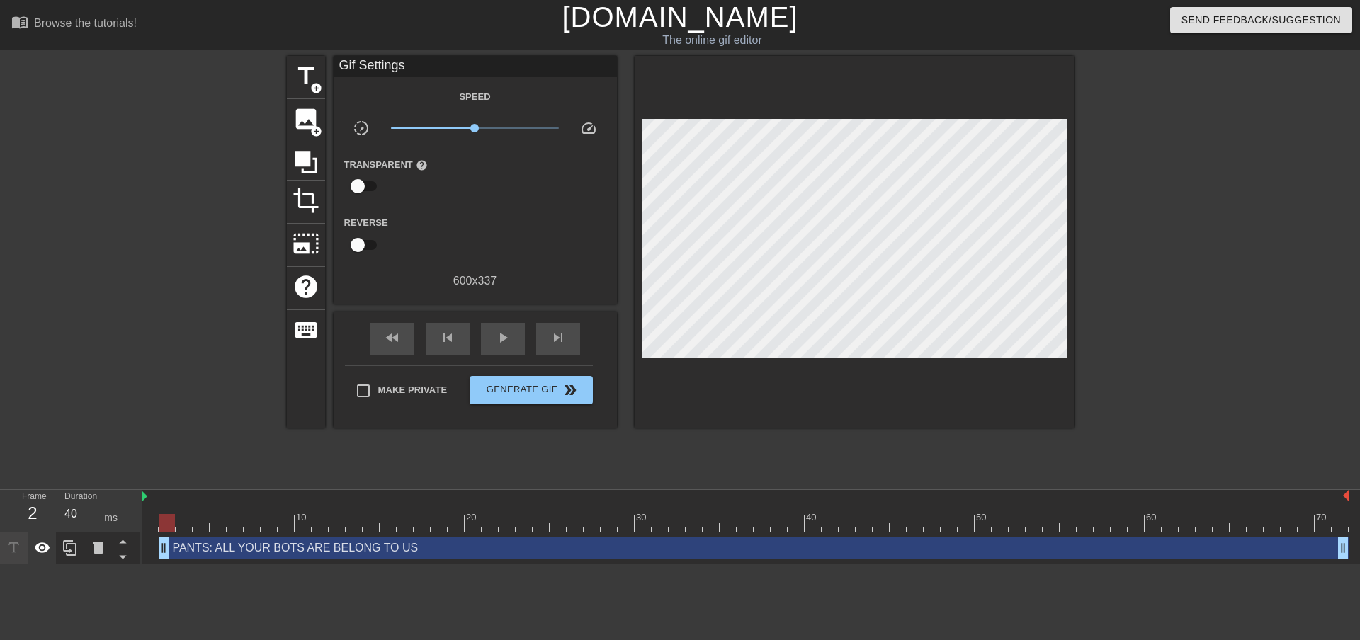
click at [44, 551] on icon at bounding box center [42, 548] width 17 height 17
click at [44, 551] on icon at bounding box center [43, 548] width 16 height 13
click at [309, 68] on span "title" at bounding box center [306, 75] width 27 height 27
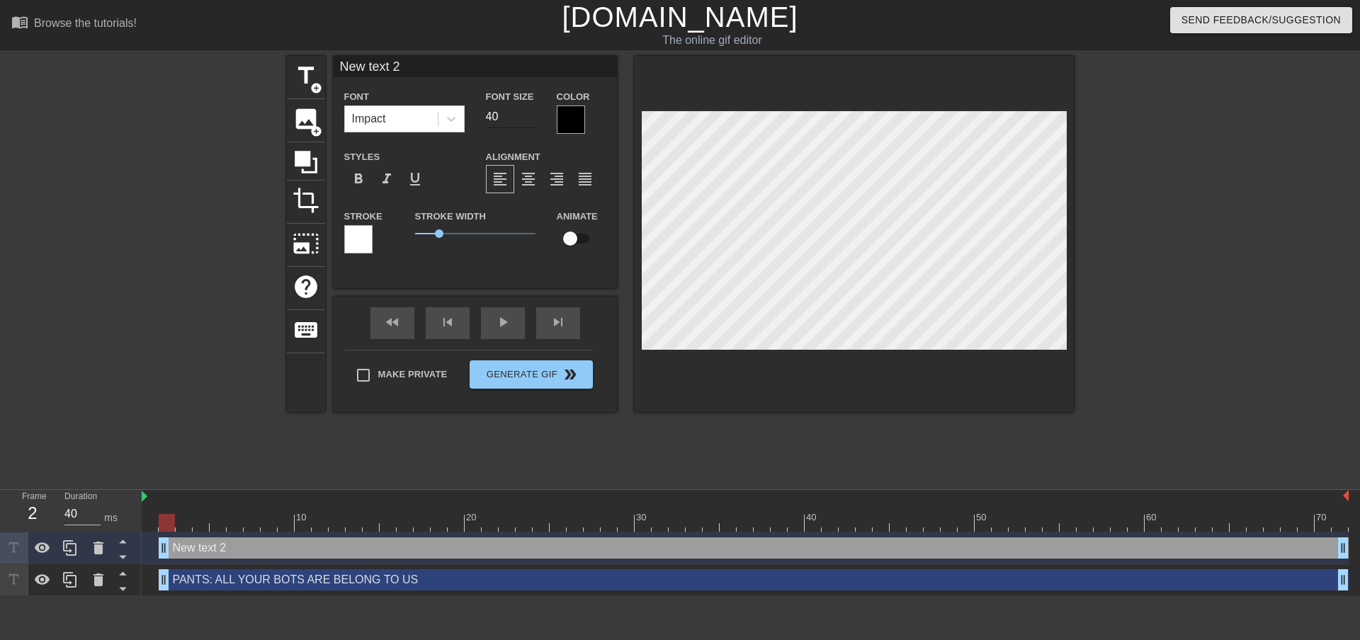
click at [518, 116] on input "40" at bounding box center [511, 117] width 50 height 23
type input "35"
click at [575, 238] on input "checkbox" at bounding box center [570, 238] width 81 height 27
checkbox input "true"
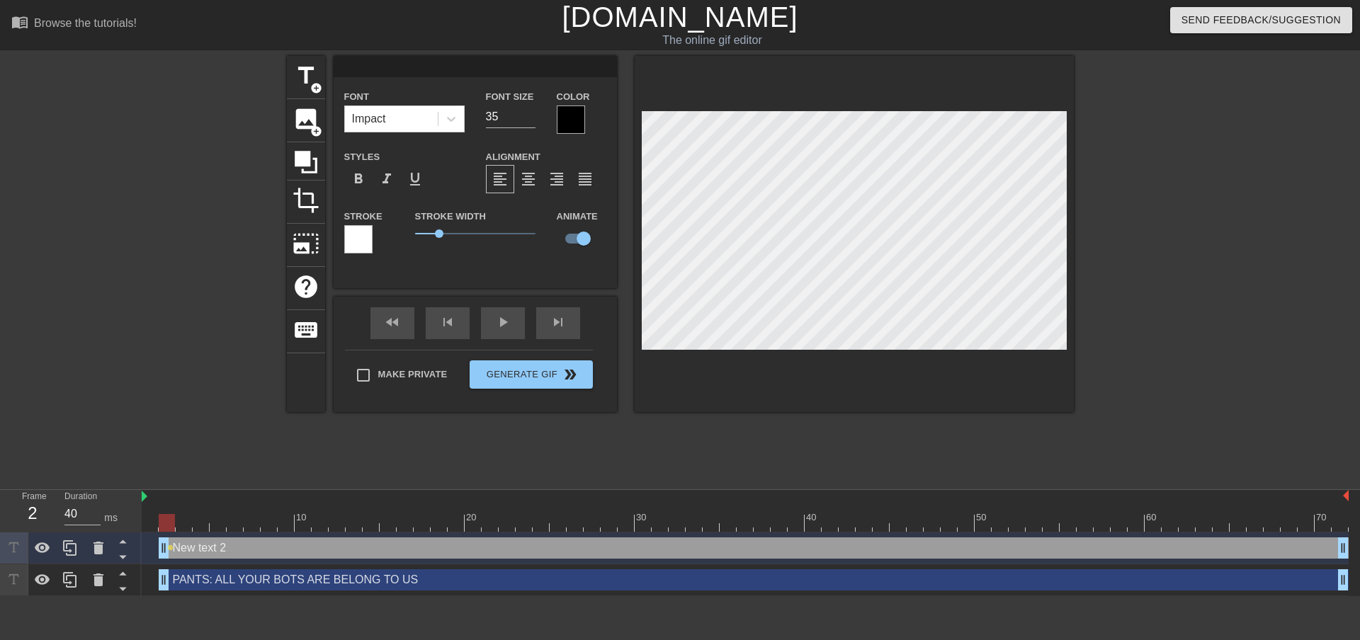
scroll to position [2, 2]
type input "P"
type textarea "P"
type input "PA"
type textarea "PA"
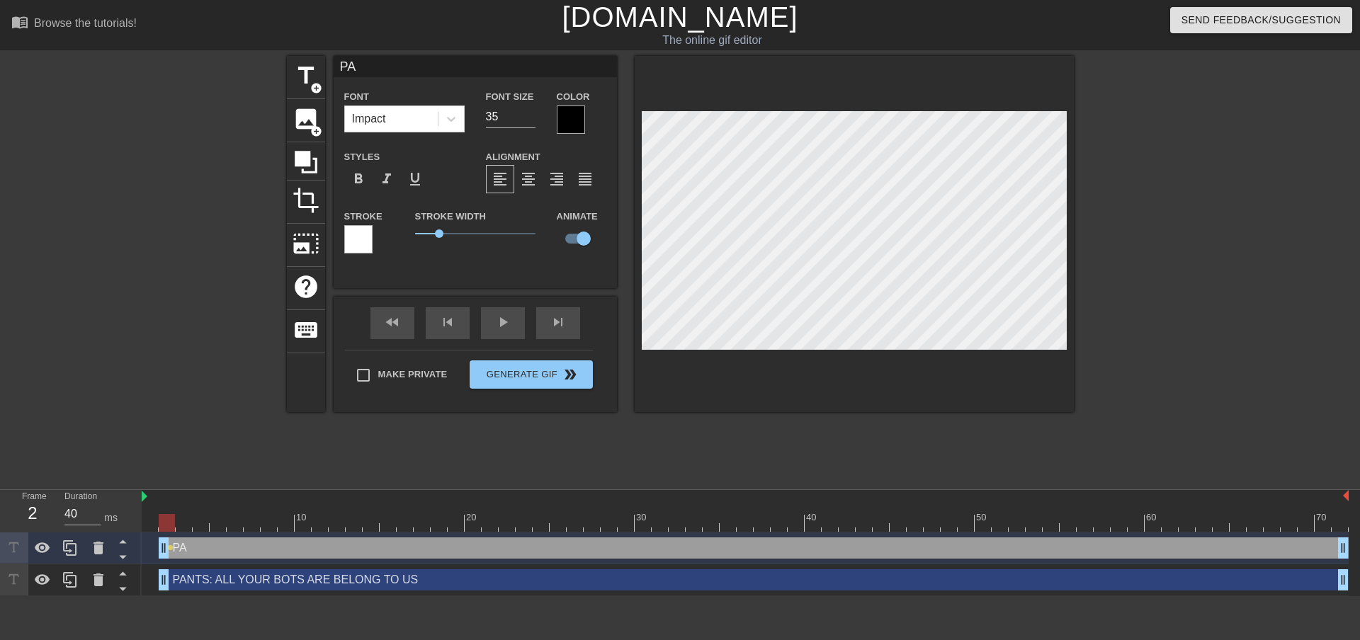
type input "PAN"
type textarea "PAN"
type input "PANT"
type textarea "PANT"
type input "PANTS"
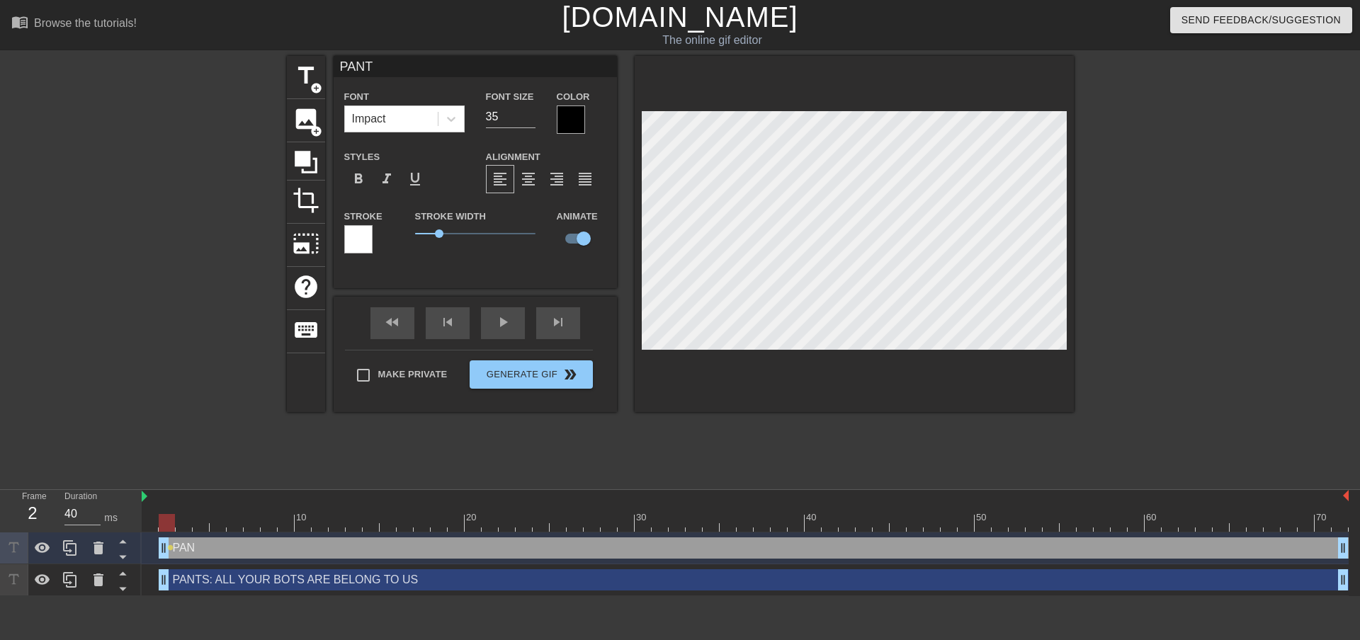
type textarea "PANTS"
type input "PANTS:"
type textarea "PANTS:"
type input "PANTS:"
type textarea "PANTS:"
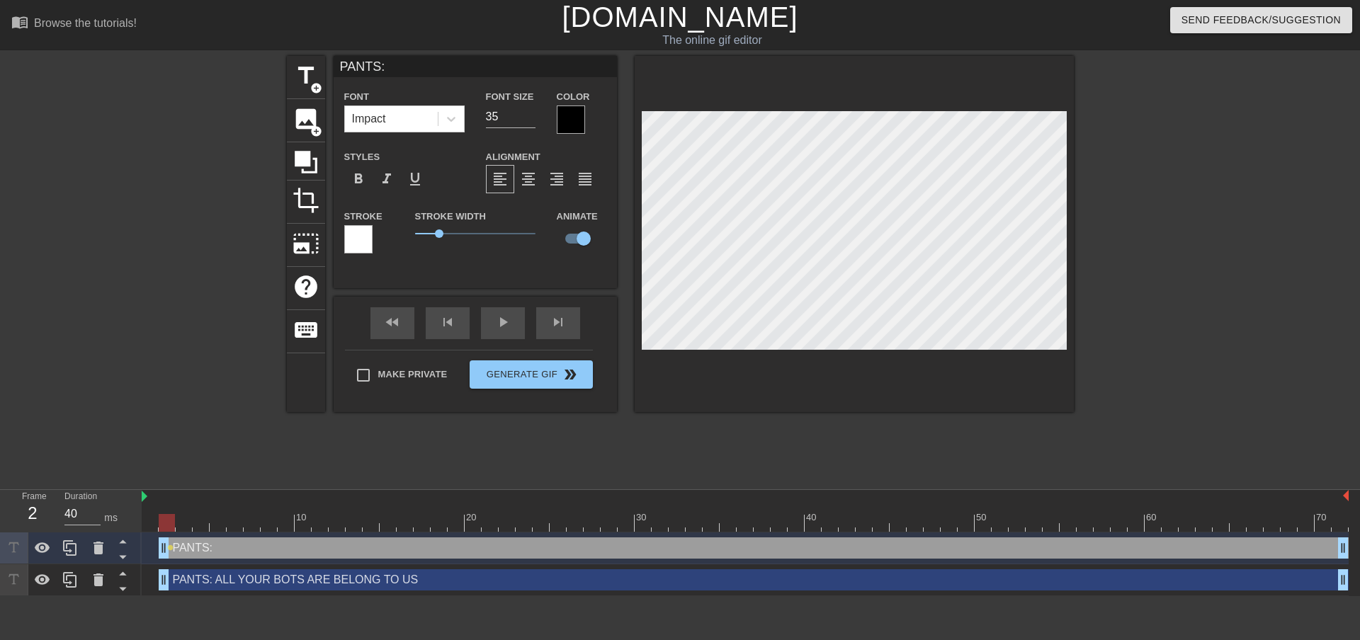
type input "PANTS: A"
type textarea "PANTS: A"
type input "PANTS: AL"
type textarea "PANTS: AL"
type input "PANTS: ALL"
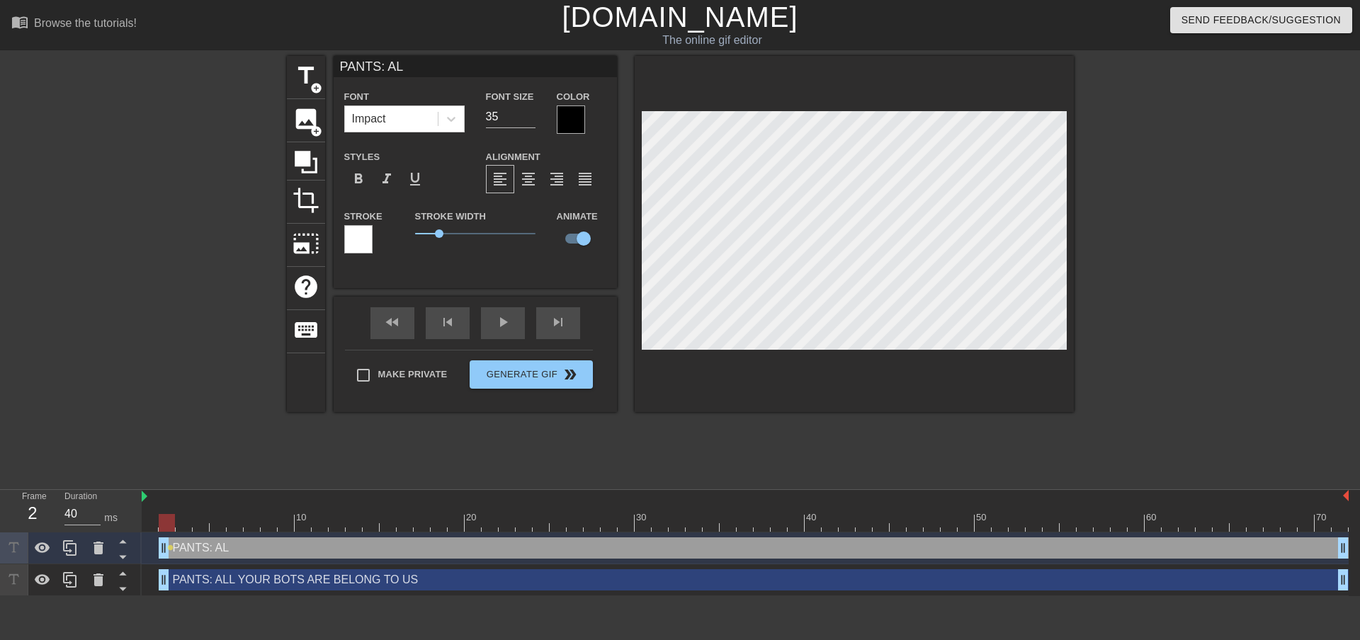
type textarea "PANTS: ALL"
type input "PANTS: ALL"
type textarea "PANTS: ALL"
type input "PANTS: ALL Y"
type textarea "PANTS: ALL Y"
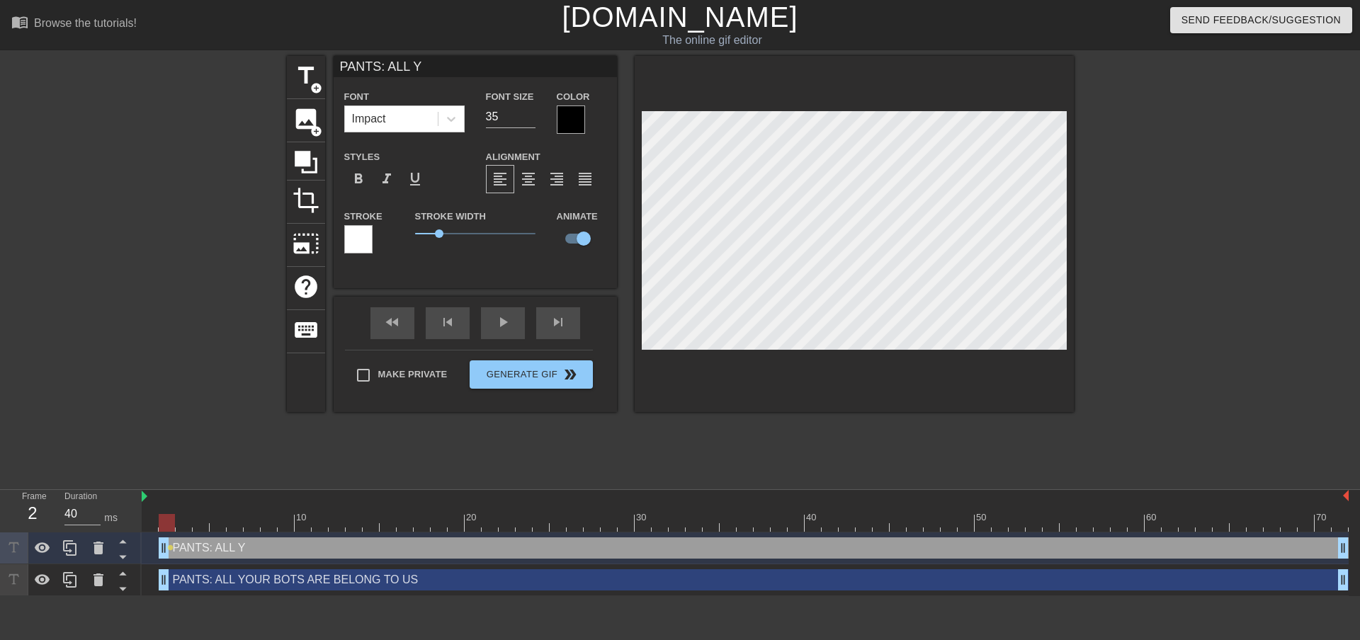
type input "PANTS: ALL YO"
type textarea "PANTS: ALL YO"
type input "PANTS: ALL YOU"
type textarea "PANTS: ALL YOU"
type input "PANTS: ALL YOUR"
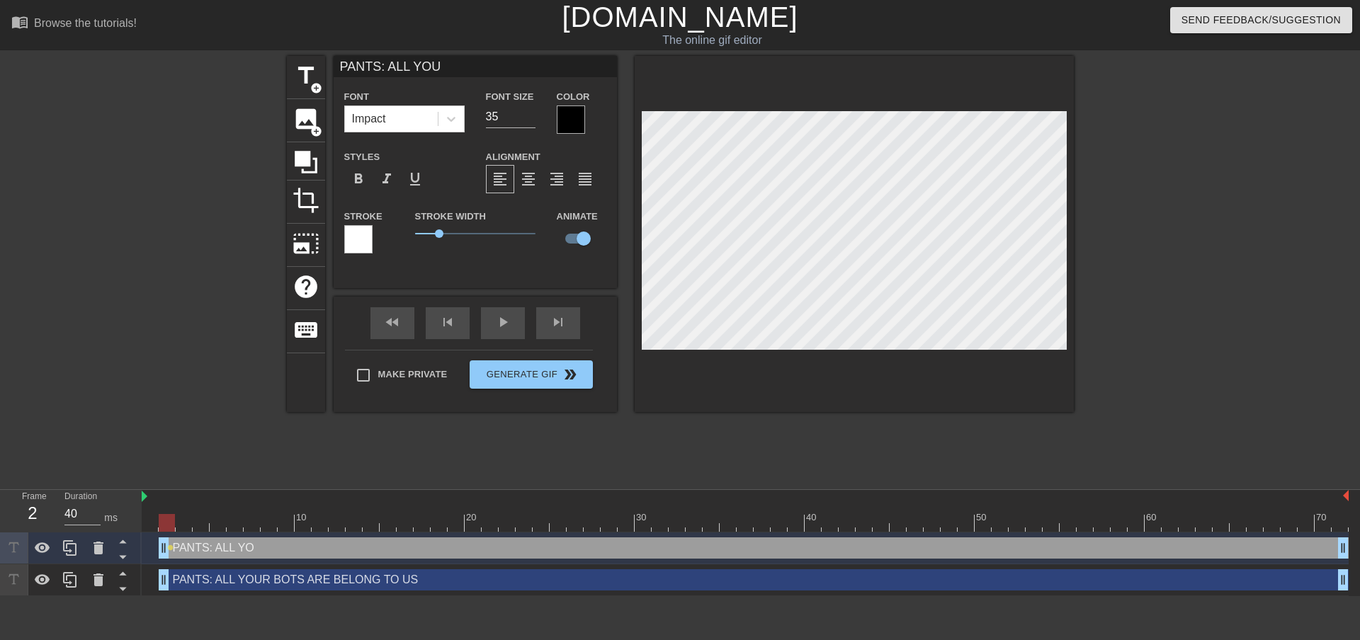
type textarea "PANTS: ALL YOUR"
type input "PANTS: ALL YOUR"
type textarea "PANTS: ALL YOUR"
type input "PANTS: ALL YOUR B"
type textarea "PANTS: ALL YOUR B"
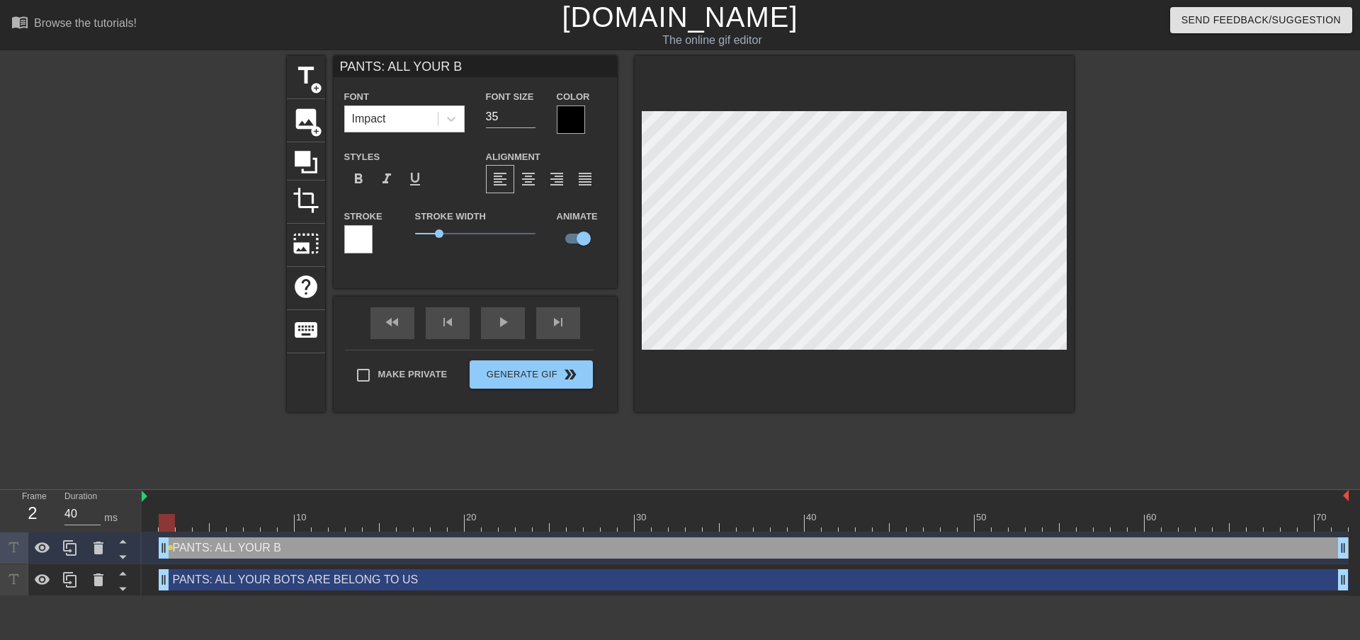
type input "PANTS: ALL YOUR BO"
type textarea "PANTS: ALL YOUR BO"
type input "PANTS: ALL YOUR BOT"
type textarea "PANTS: ALL YOUR BOT"
type input "PANTS: ALL YOUR BOTS"
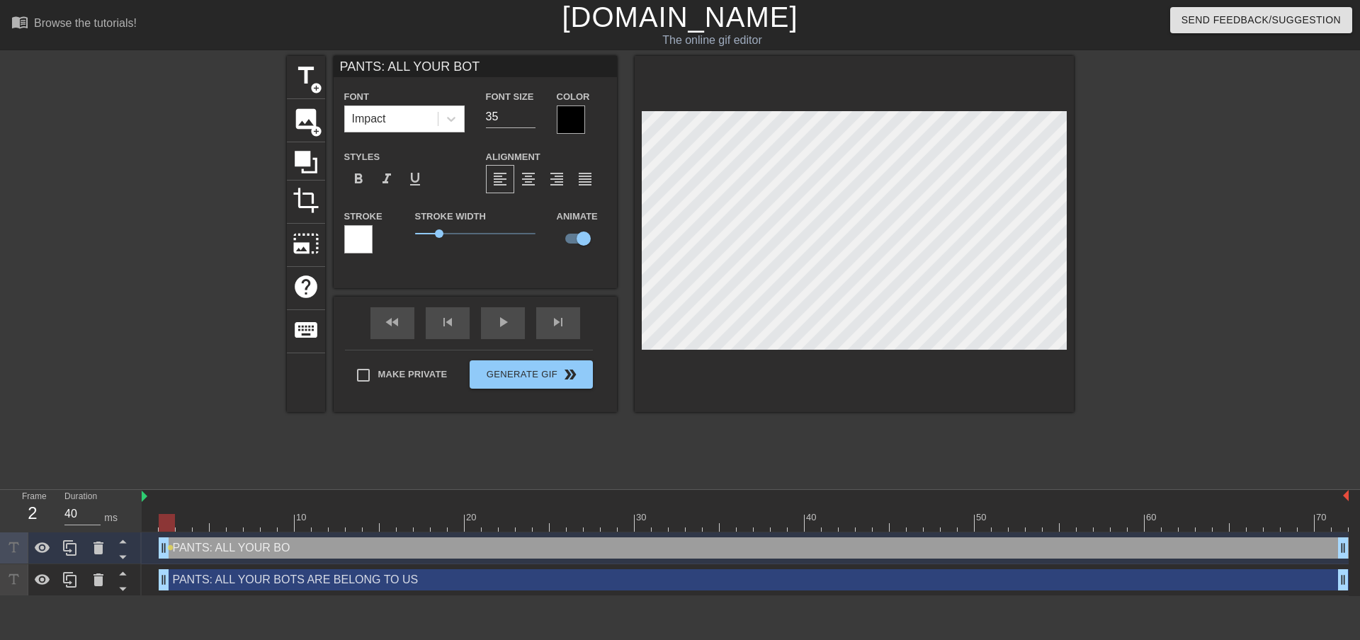
type textarea "PANTS: ALL YOUR BOTS"
type input "PANTS: ALL YOUR BOTS"
type textarea "PANTS: ALL YOUR BOTS"
type input "PANTS: ALL YOUR BOTS A"
type textarea "PANTS: ALL YOUR BOTS A"
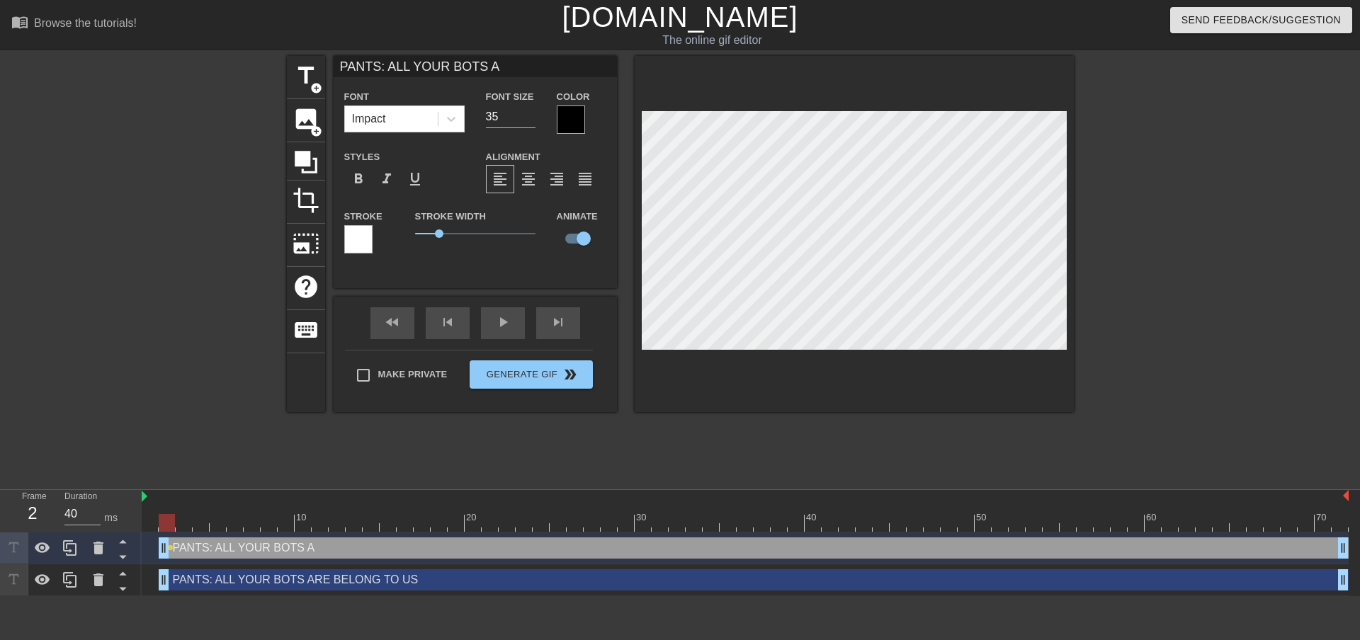
type input "PANTS: ALL YOUR BOTS AR"
type textarea "PANTS: ALL YOUR BOTS AR"
type input "PANTS: ALL YOUR BOTS ARE"
type textarea "PANTS: ALL YOUR BOTS AREW"
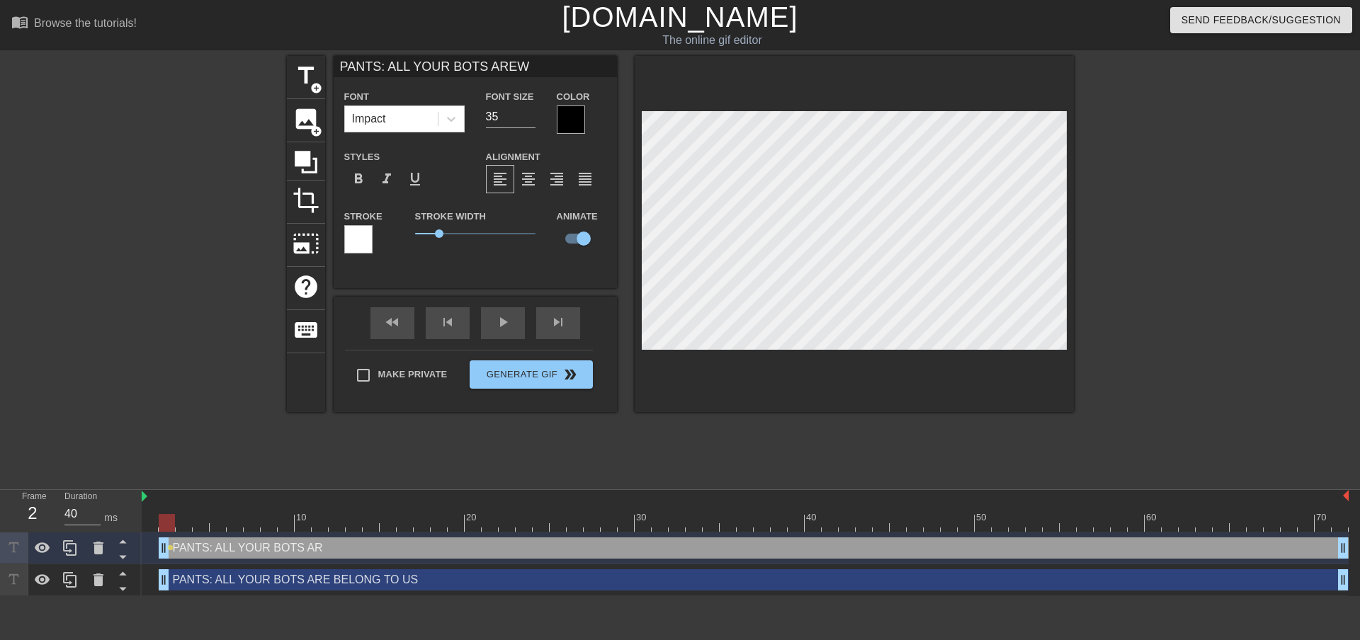
type input "PANTS: ALL YOUR BOTS AREW"
type textarea "PANTS: ALL YOUR BOTS AREW"
type input "PANTS: ALL YOUR BOTS AREW"
type textarea "PANTS: ALL YOUR BOTS AREW"
type input "PANTS: ALL YOUR BOTS ARE"
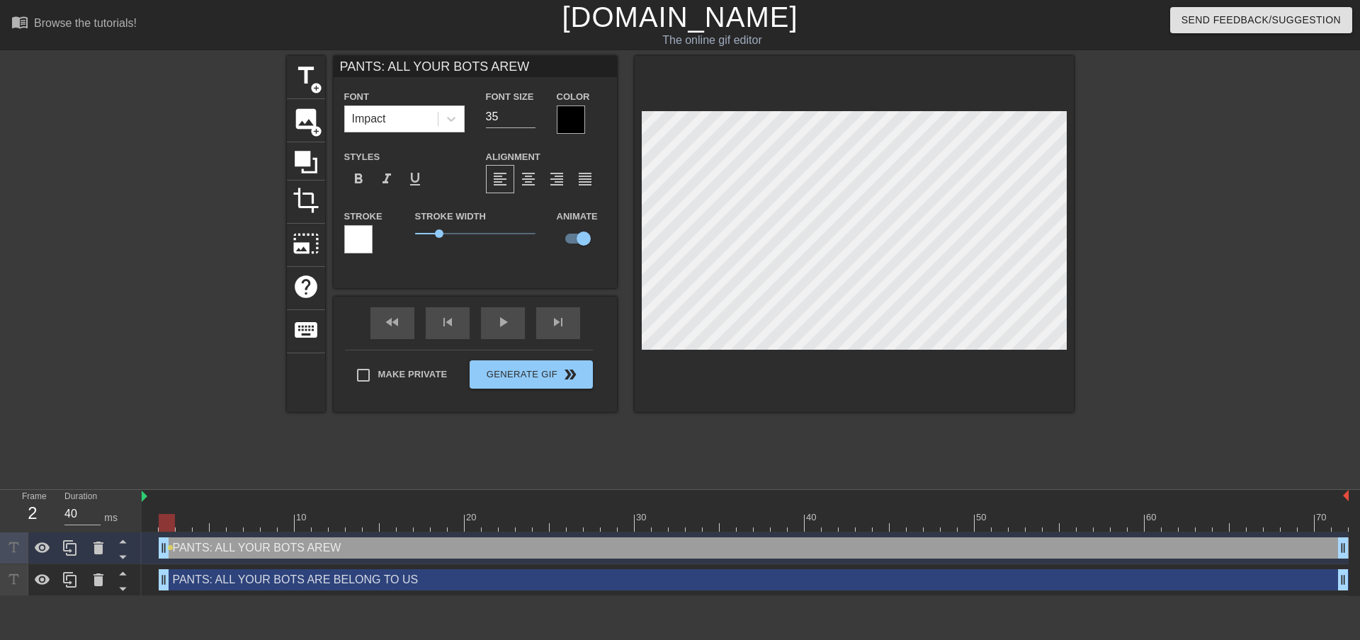
type textarea "PANTS: ALL YOUR BOTS ARE"
type input "PANTS: ALL YOUR BOTS ARE"
type textarea "PANTS: ALL YOUR BOTS ARE"
type input "PANTS: ALL YOUR BOTS ARE B"
type textarea "PANTS: ALL YOUR BOTS ARE B"
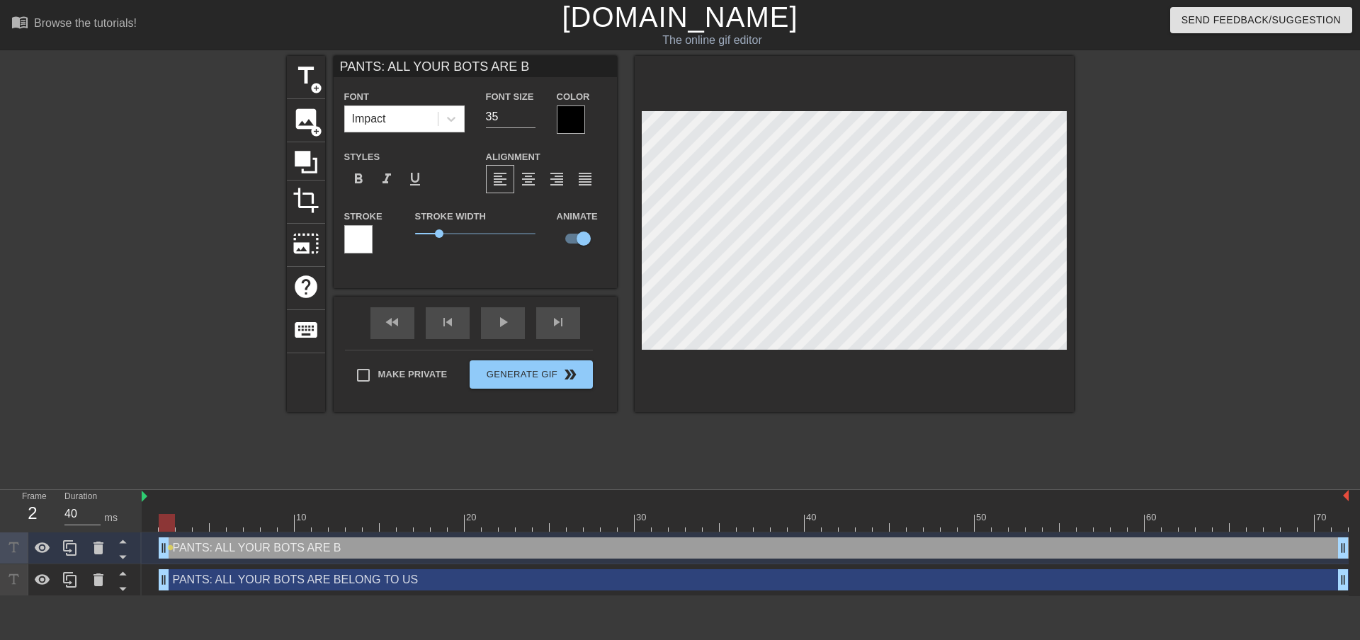
type input "PANTS: ALL YOUR BOTS ARE BE"
type textarea "PANTS: ALL YOUR BOTS ARE BE"
type input "PANTS: ALL YOUR BOTS ARE BEL"
type textarea "PANTS: ALL YOUR BOTS ARE BEL"
type input "PANTS: ALL YOUR BOTS ARE BELO"
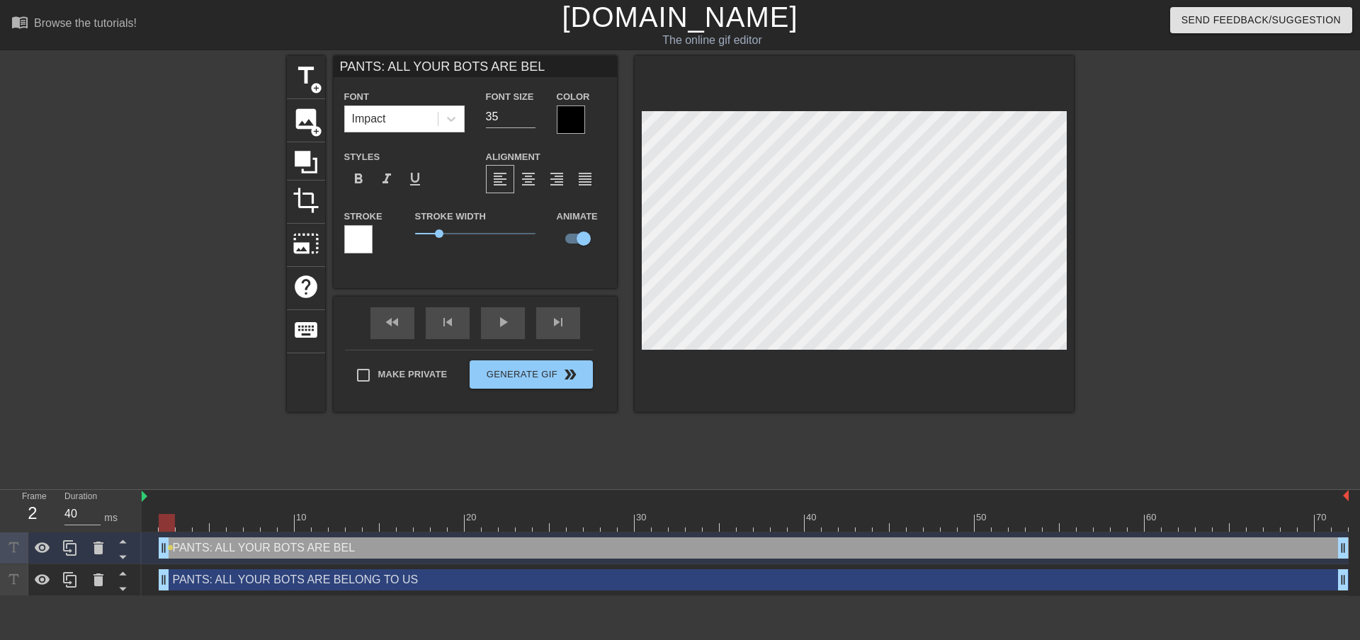
type textarea "PANTS: ALL YOUR BOTS ARE BELO"
type input "PANTS: ALL YOUR BOTS ARE BELON"
type textarea "PANTS: ALL YOUR BOTS ARE BELONG"
type input "PANTS: ALL YOUR BOTS ARE BELONG"
type textarea "PANTS: ALL YOUR BOTS ARE BELONG"
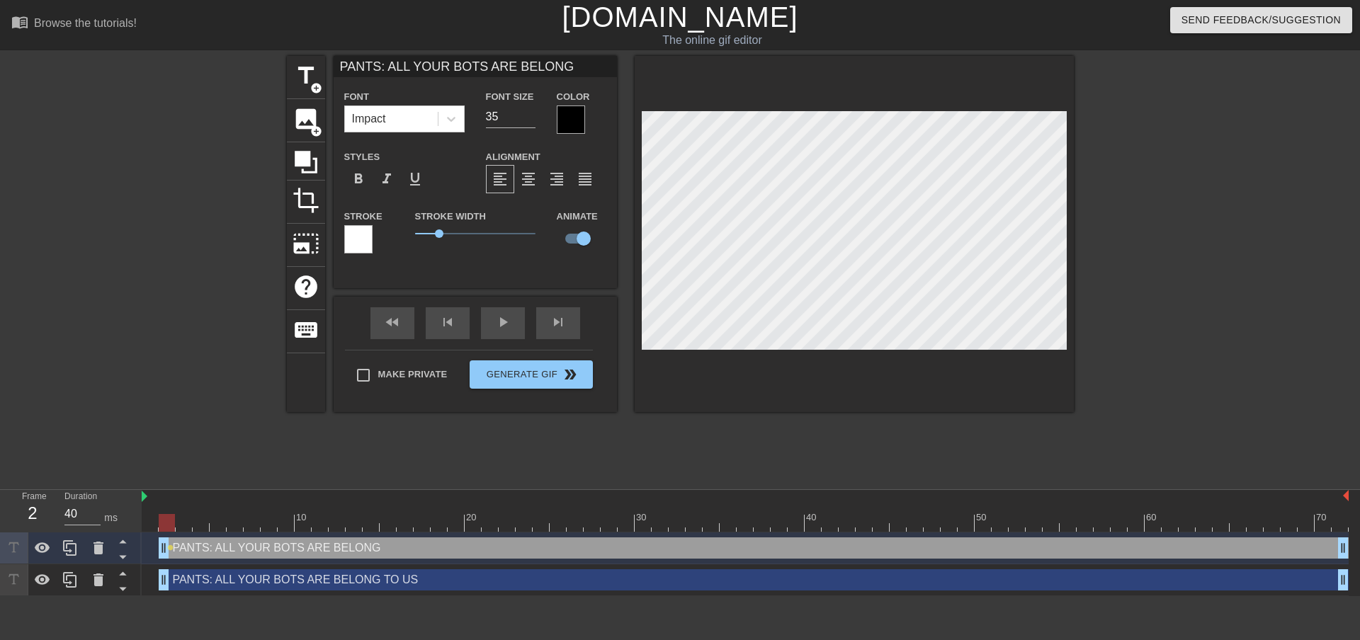
type input "PANTS: ALL YOUR BOTS ARE BELONG T"
type textarea "PANTS: ALL YOUR BOTS ARE BELONG T"
type input "PANTS: ALL YOUR BOTS ARE BELONG TO"
drag, startPoint x: 161, startPoint y: 555, endPoint x: 122, endPoint y: 564, distance: 40.9
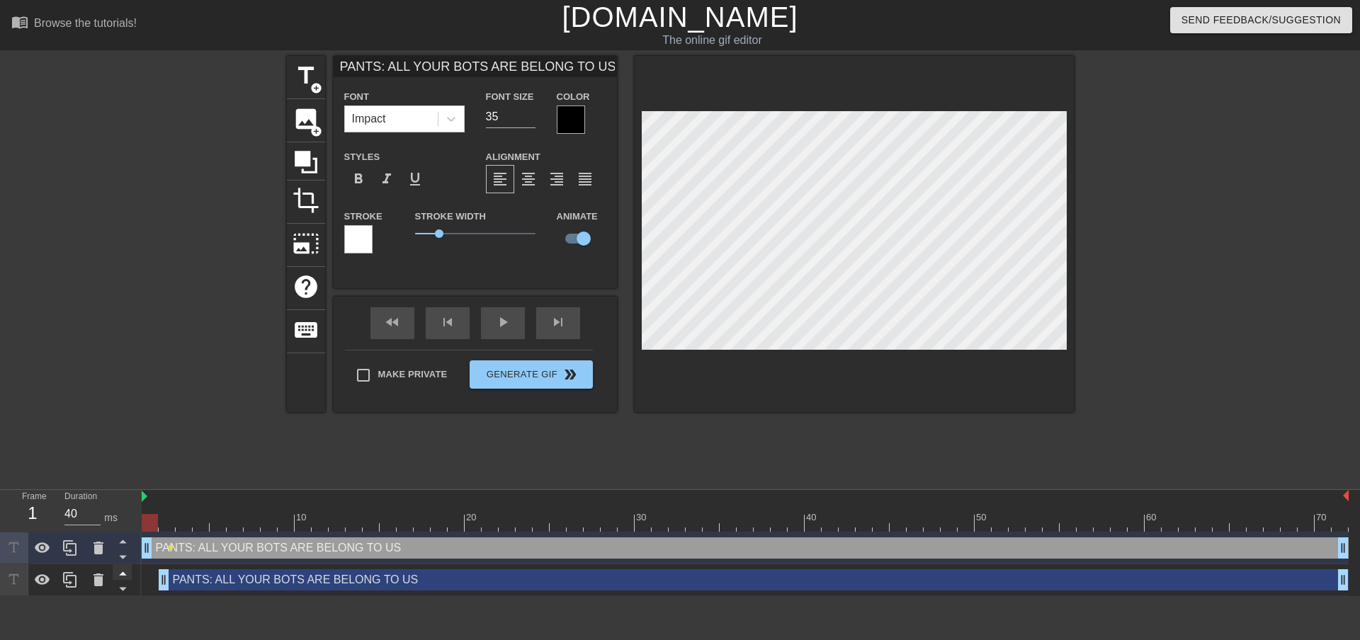
click at [122, 564] on div "Frame 1 Duration 40 ms 10 20 30 40 50 60 70 PANTS: ALL YOUR BOTS ARE BELONG TO …" at bounding box center [680, 543] width 1360 height 106
drag, startPoint x: 166, startPoint y: 577, endPoint x: 143, endPoint y: 580, distance: 22.8
click at [101, 580] on icon at bounding box center [98, 580] width 10 height 13
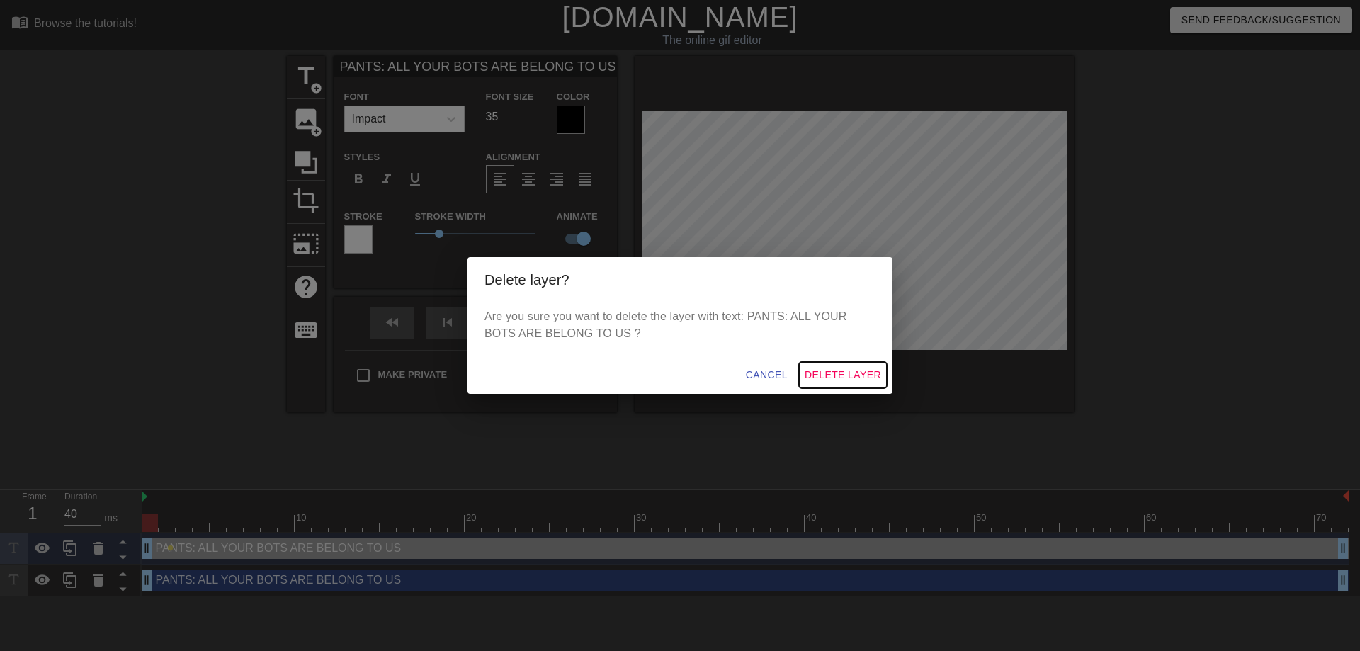
click at [842, 380] on span "Delete Layer" at bounding box center [843, 375] width 76 height 18
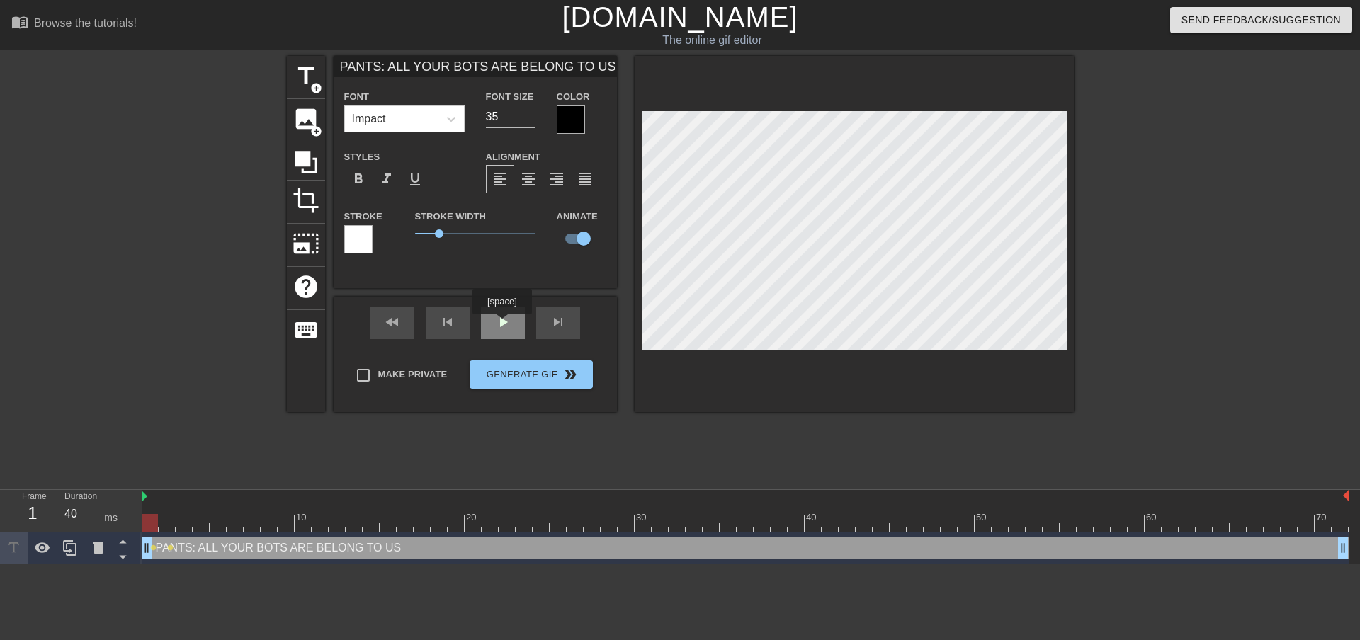
click at [501, 324] on div "play_arrow" at bounding box center [503, 323] width 44 height 32
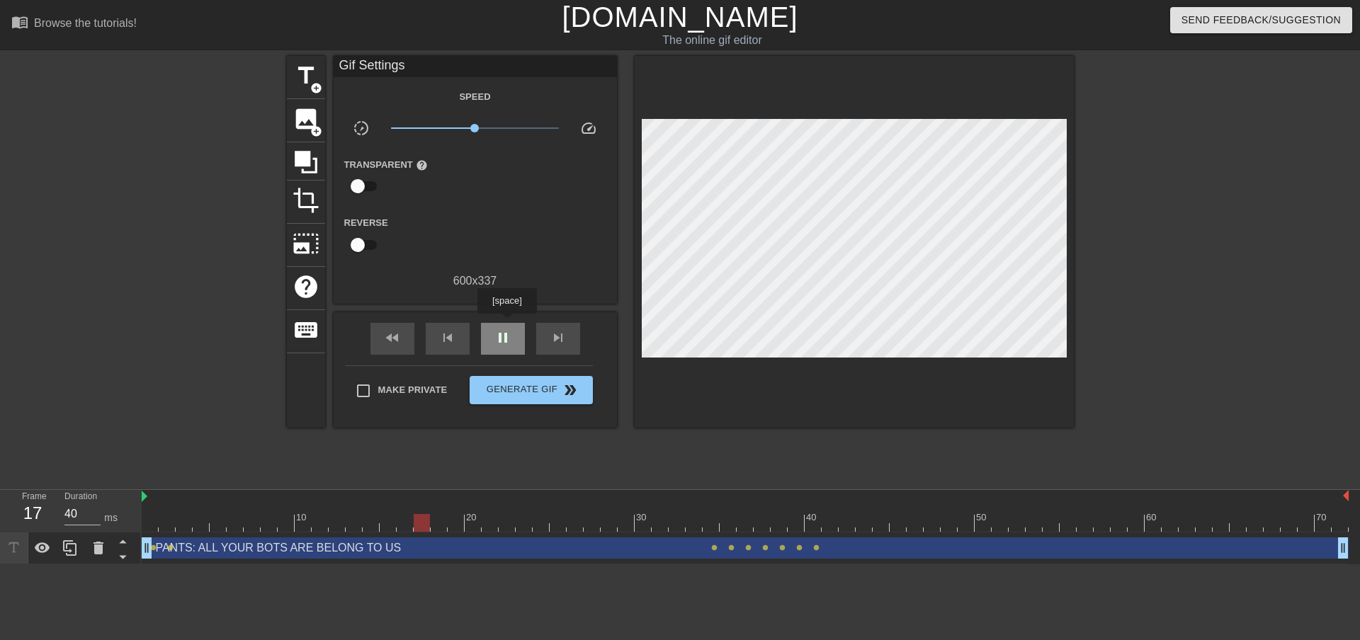
click at [506, 324] on div "pause" at bounding box center [503, 339] width 44 height 32
drag, startPoint x: 440, startPoint y: 519, endPoint x: 107, endPoint y: 528, distance: 333.0
click at [106, 529] on div "Frame 1 Duration 40 ms 10 20 30 40 50 60 70 PANTS: ALL YOUR BOTS ARE BELONG TO …" at bounding box center [680, 527] width 1360 height 74
click at [501, 326] on div "play_arrow" at bounding box center [503, 339] width 44 height 32
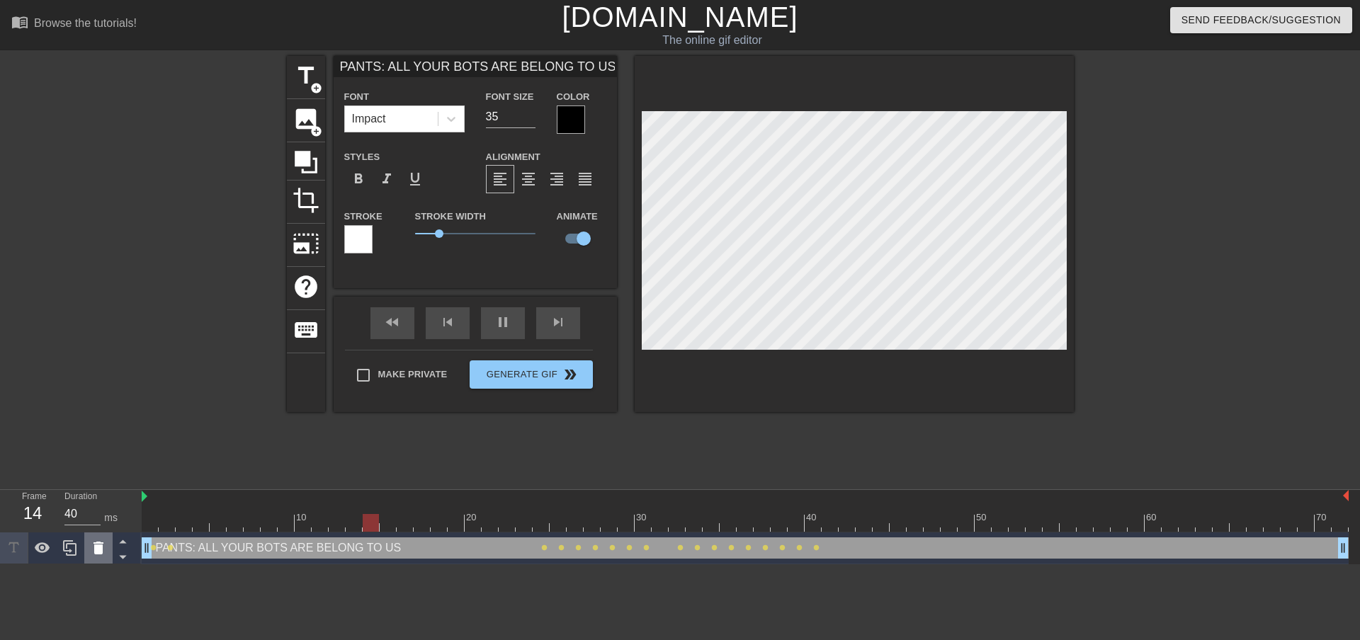
click at [96, 543] on icon at bounding box center [98, 548] width 17 height 17
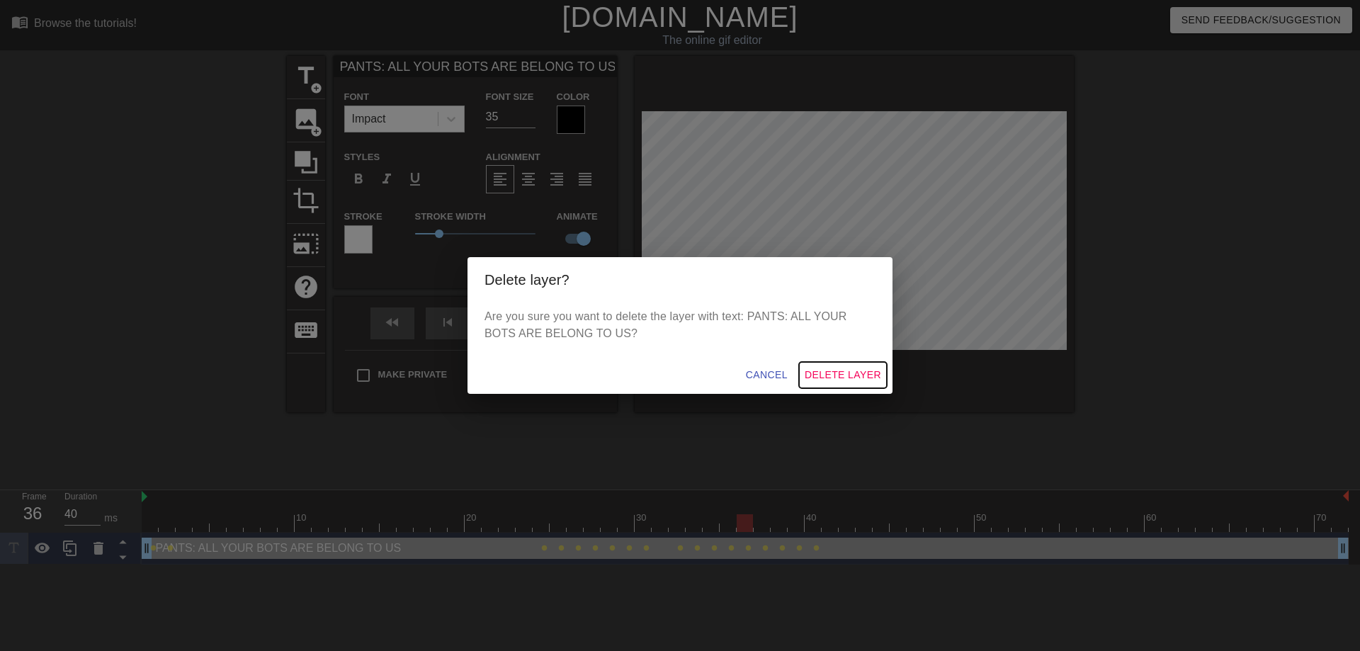
click at [842, 376] on span "Delete Layer" at bounding box center [843, 375] width 76 height 18
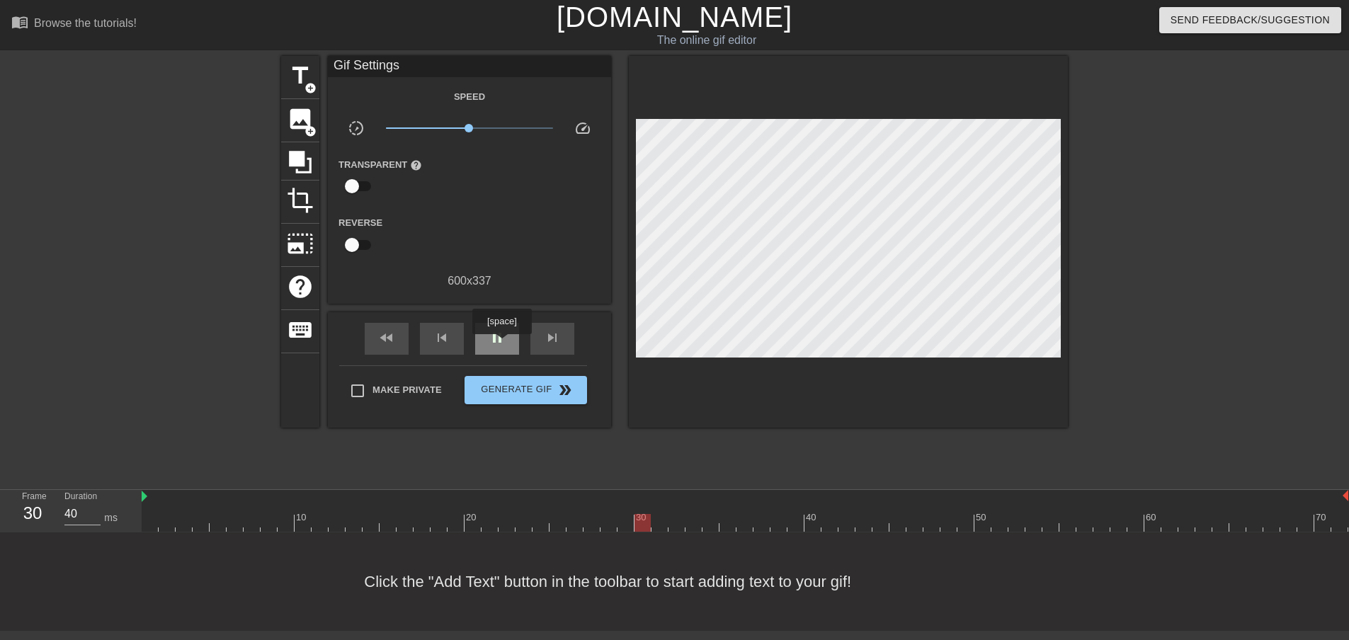
click at [501, 344] on span "pause" at bounding box center [497, 337] width 17 height 17
click at [453, 343] on div "skip_previous" at bounding box center [442, 339] width 44 height 32
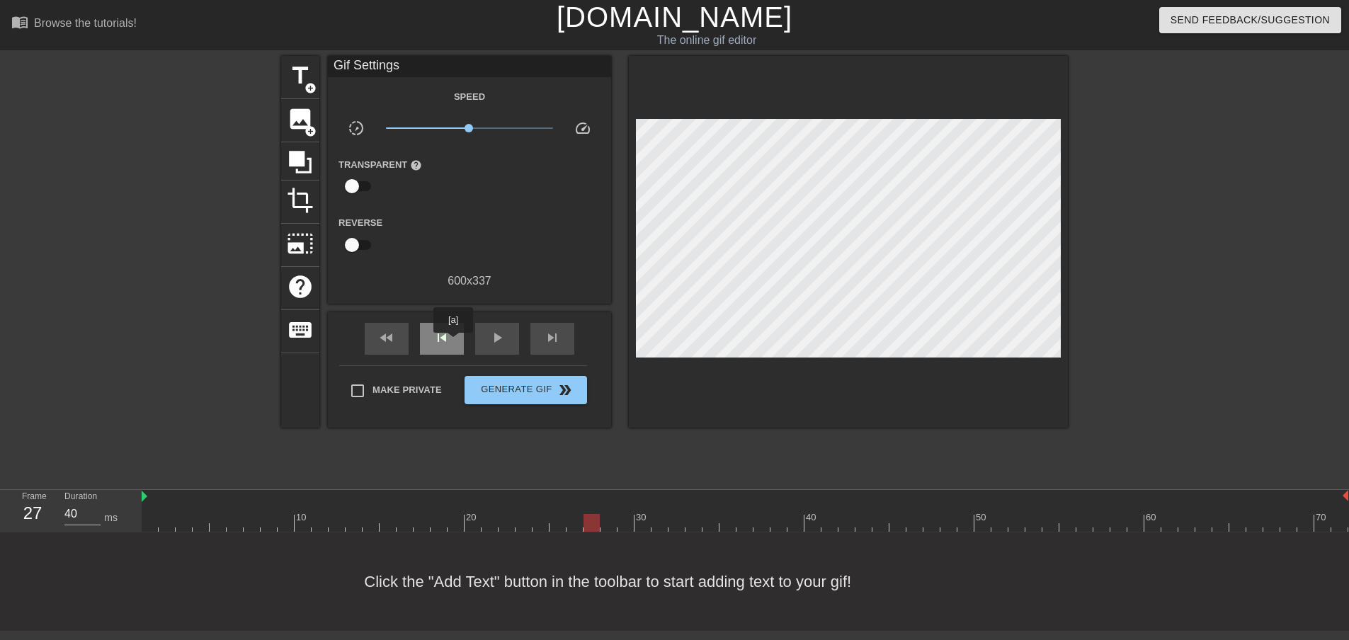
click at [453, 343] on div "skip_previous" at bounding box center [442, 339] width 44 height 32
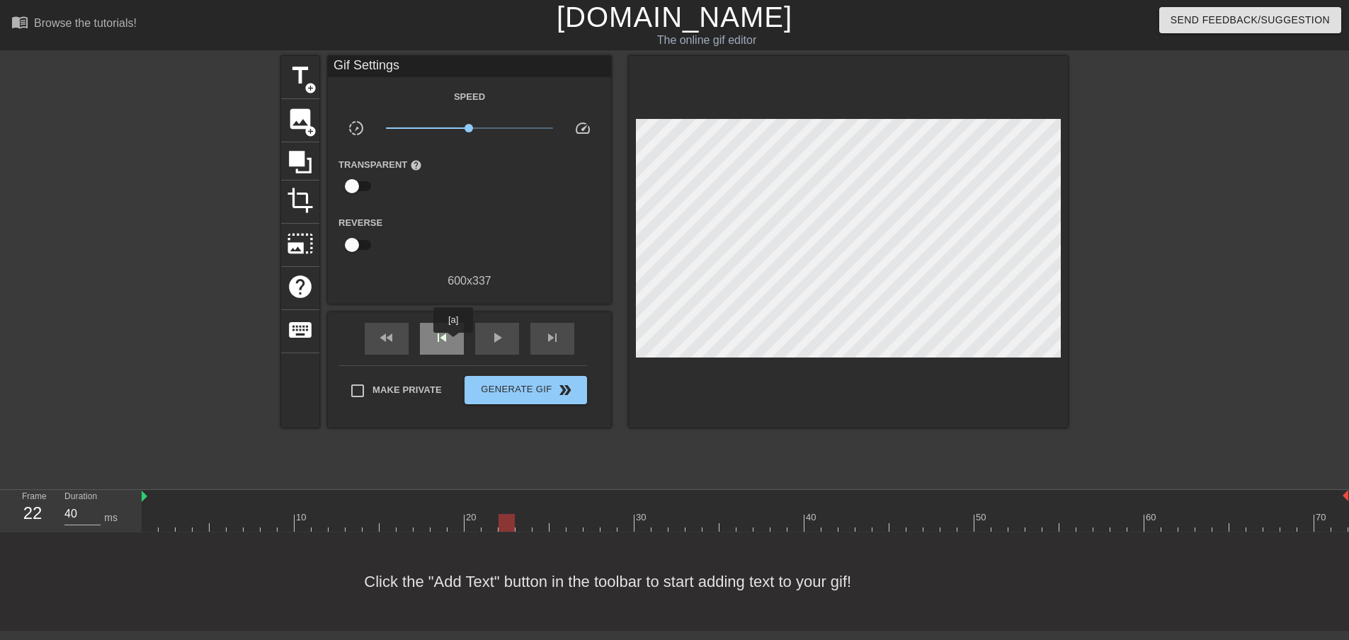
click at [453, 343] on div "skip_previous" at bounding box center [442, 339] width 44 height 32
drag, startPoint x: 487, startPoint y: 521, endPoint x: 116, endPoint y: 534, distance: 370.6
click at [116, 533] on div "Frame 1 Duration 40 ms 10 20 30 40 50 60 70" at bounding box center [674, 511] width 1349 height 42
click at [309, 83] on span "add_circle" at bounding box center [311, 88] width 12 height 12
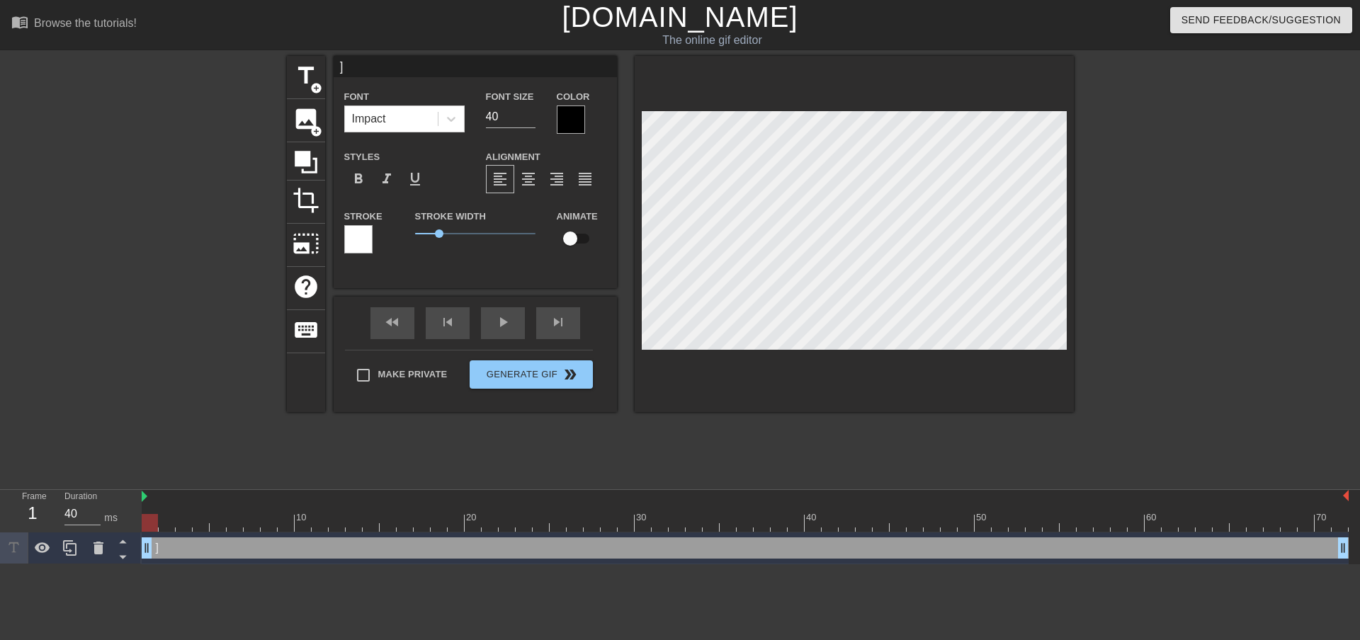
scroll to position [1, 1]
click at [518, 118] on input "40" at bounding box center [511, 117] width 50 height 23
click at [512, 321] on div "fast_rewind skip_previous play_arrow skip_next" at bounding box center [475, 323] width 231 height 53
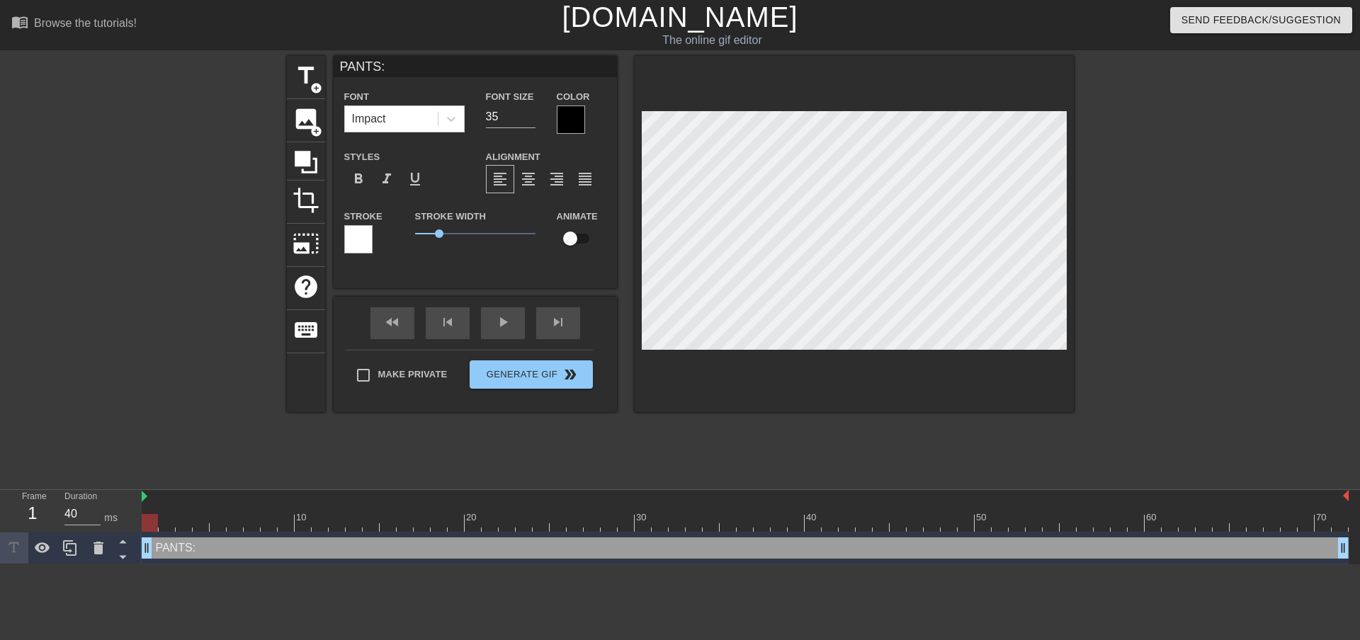
scroll to position [2, 3]
click at [578, 242] on input "checkbox" at bounding box center [570, 238] width 81 height 27
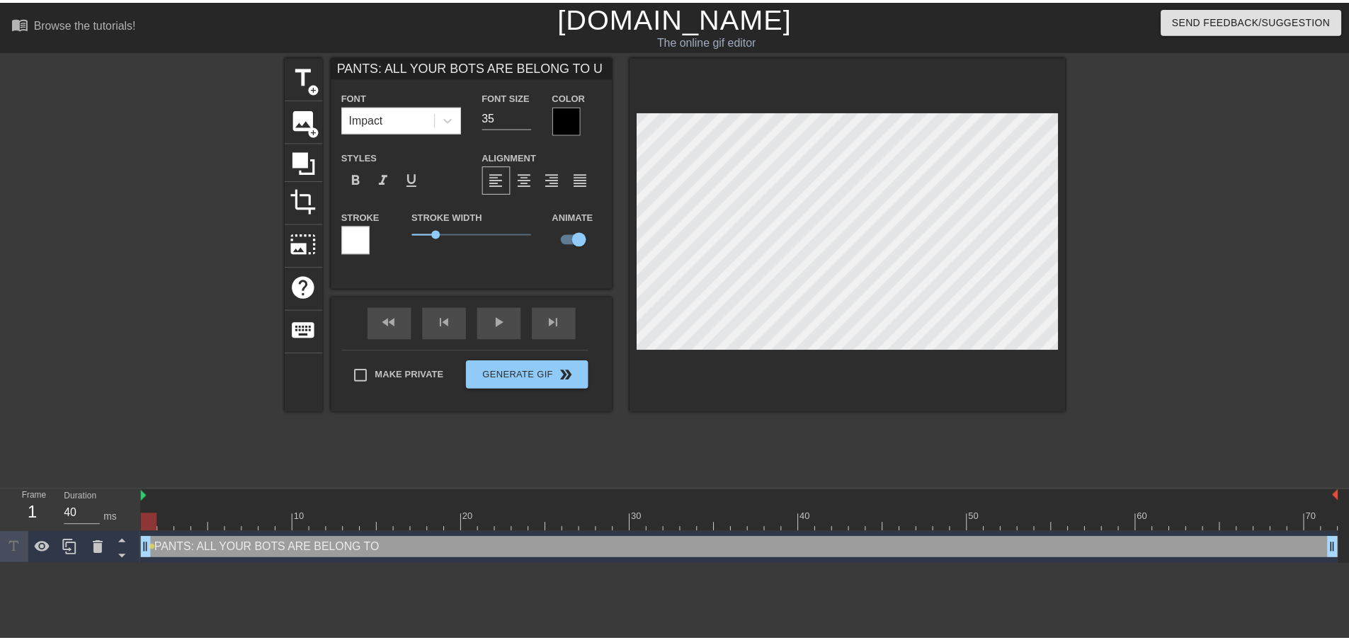
scroll to position [2, 14]
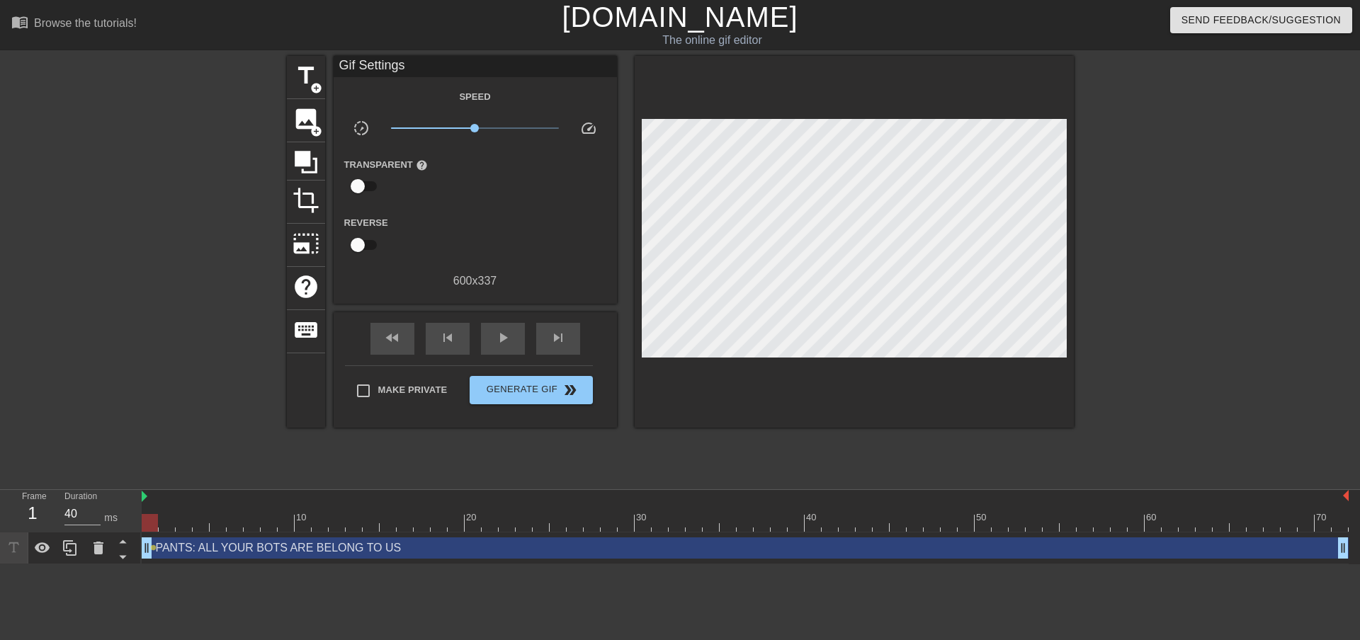
click at [511, 314] on div "fast_rewind skip_previous play_arrow skip_next" at bounding box center [475, 338] width 231 height 53
click at [503, 341] on span "play_arrow" at bounding box center [502, 337] width 17 height 17
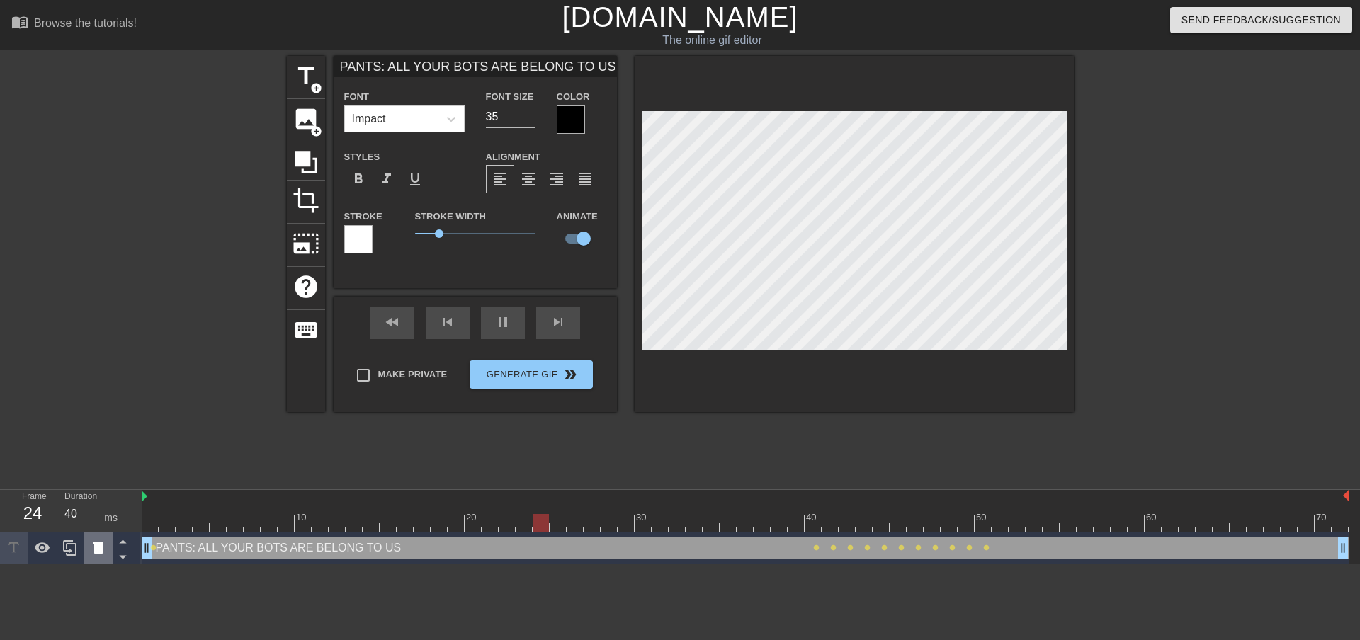
click at [100, 551] on icon at bounding box center [98, 548] width 10 height 13
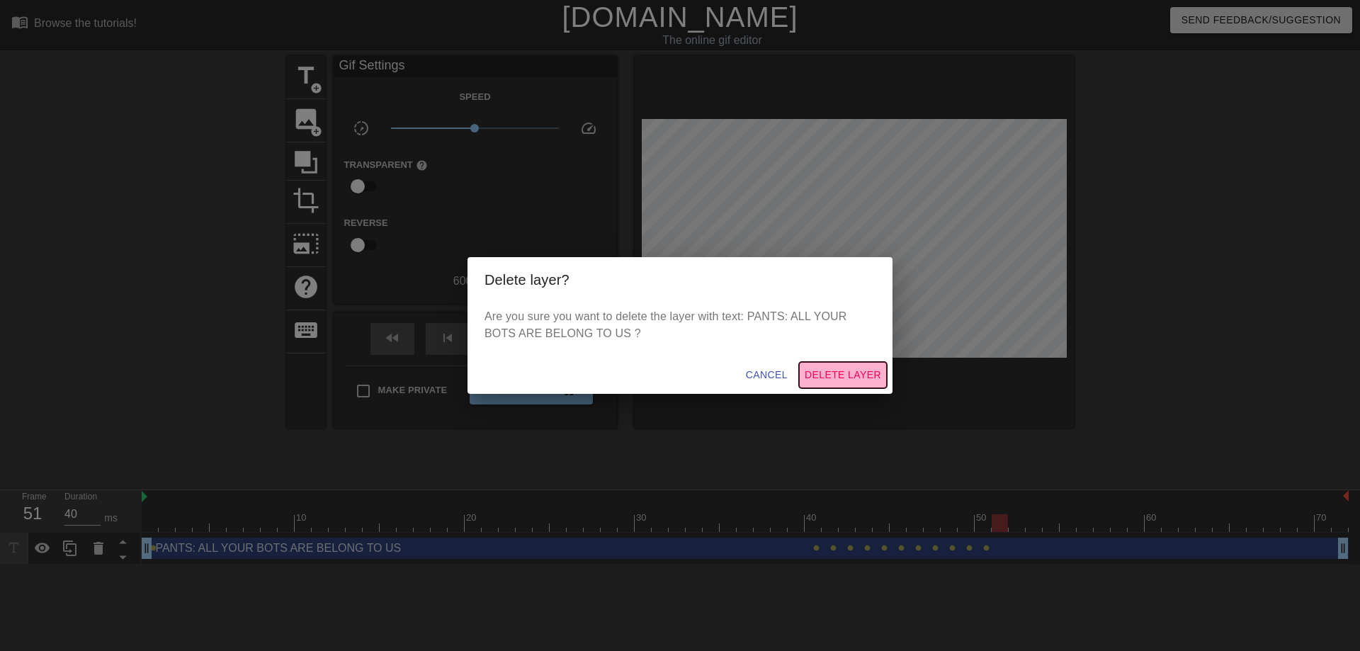
click at [852, 377] on span "Delete Layer" at bounding box center [843, 375] width 76 height 18
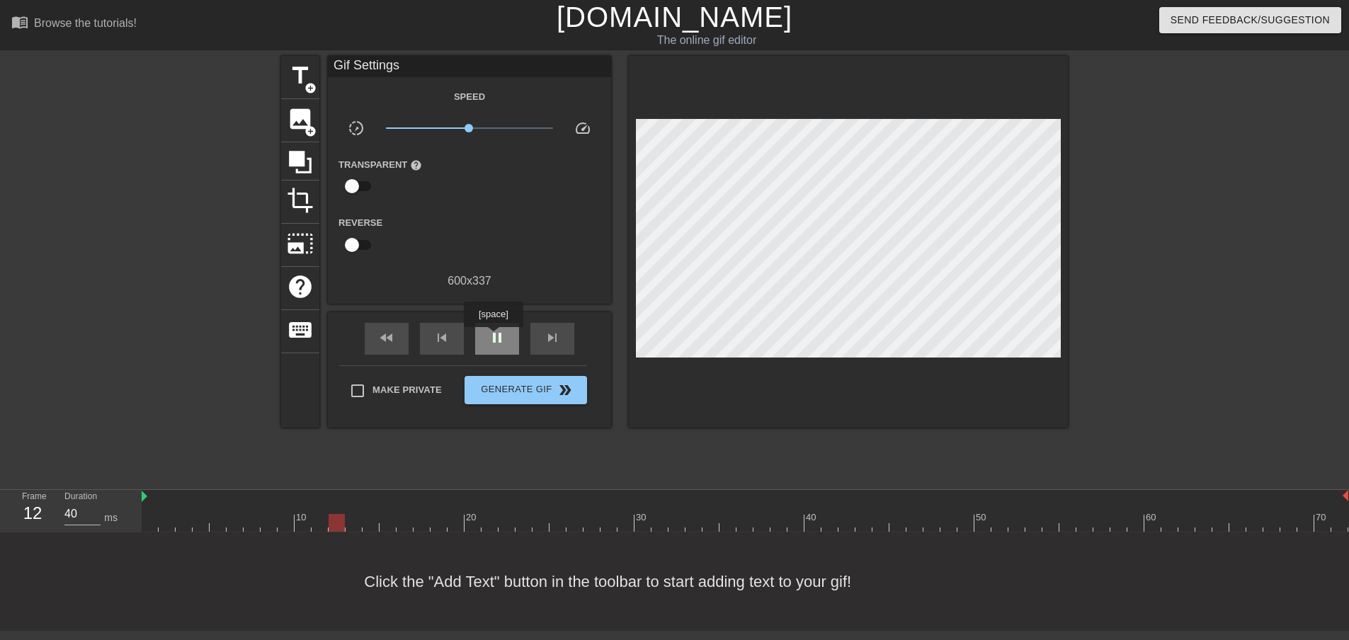
click at [493, 337] on span "pause" at bounding box center [497, 337] width 17 height 17
click at [449, 340] on span "skip_previous" at bounding box center [441, 337] width 17 height 17
drag, startPoint x: 318, startPoint y: 523, endPoint x: 130, endPoint y: 519, distance: 188.4
click at [130, 519] on div "Frame 1 Duration 40 ms 10 20 30 40 50 60 70" at bounding box center [674, 511] width 1349 height 42
